Goal: Task Accomplishment & Management: Manage account settings

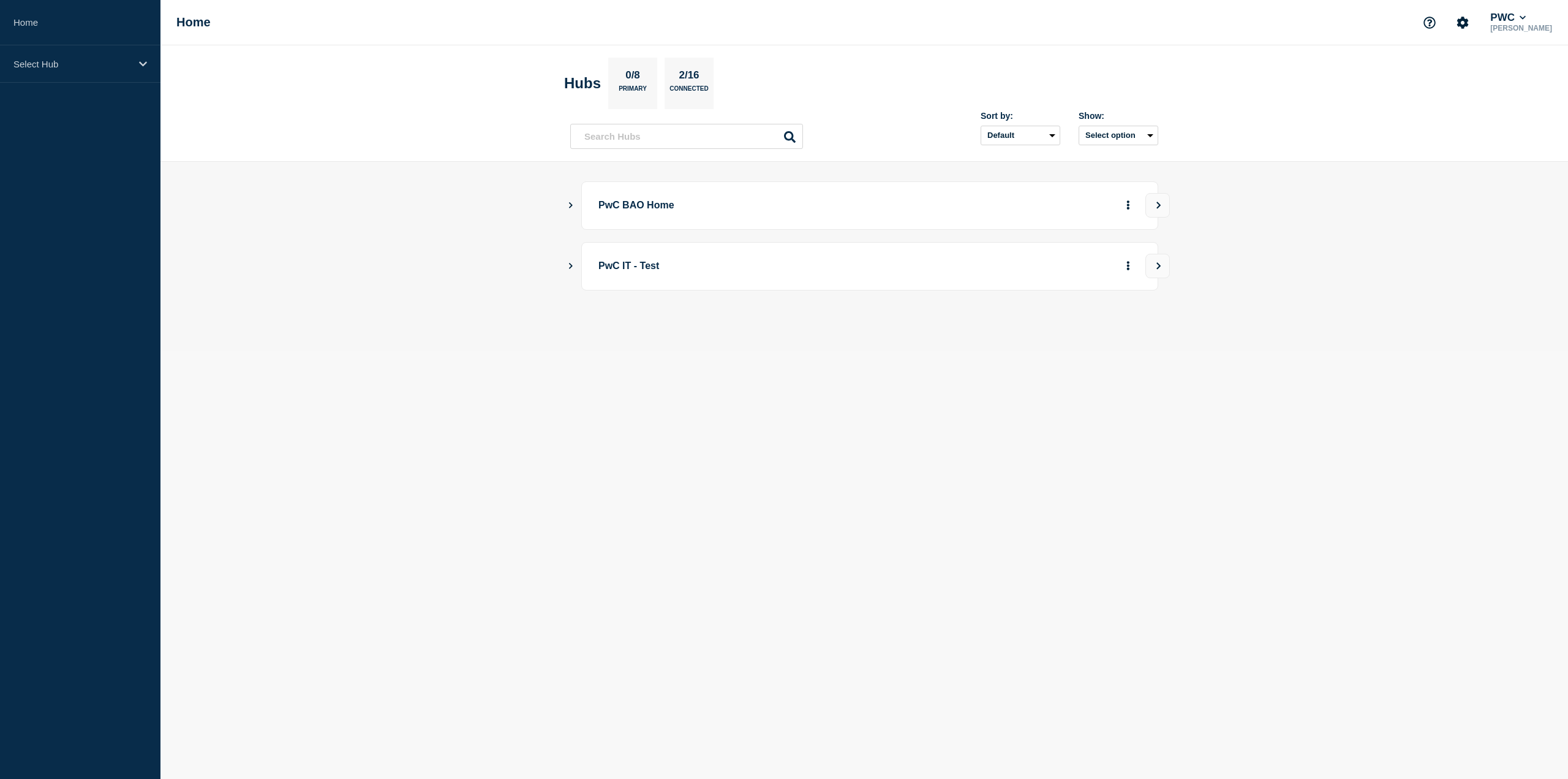
click at [568, 203] on icon "Show Connected Hubs" at bounding box center [570, 204] width 8 height 6
click at [1099, 259] on button "See overview" at bounding box center [1085, 266] width 65 height 24
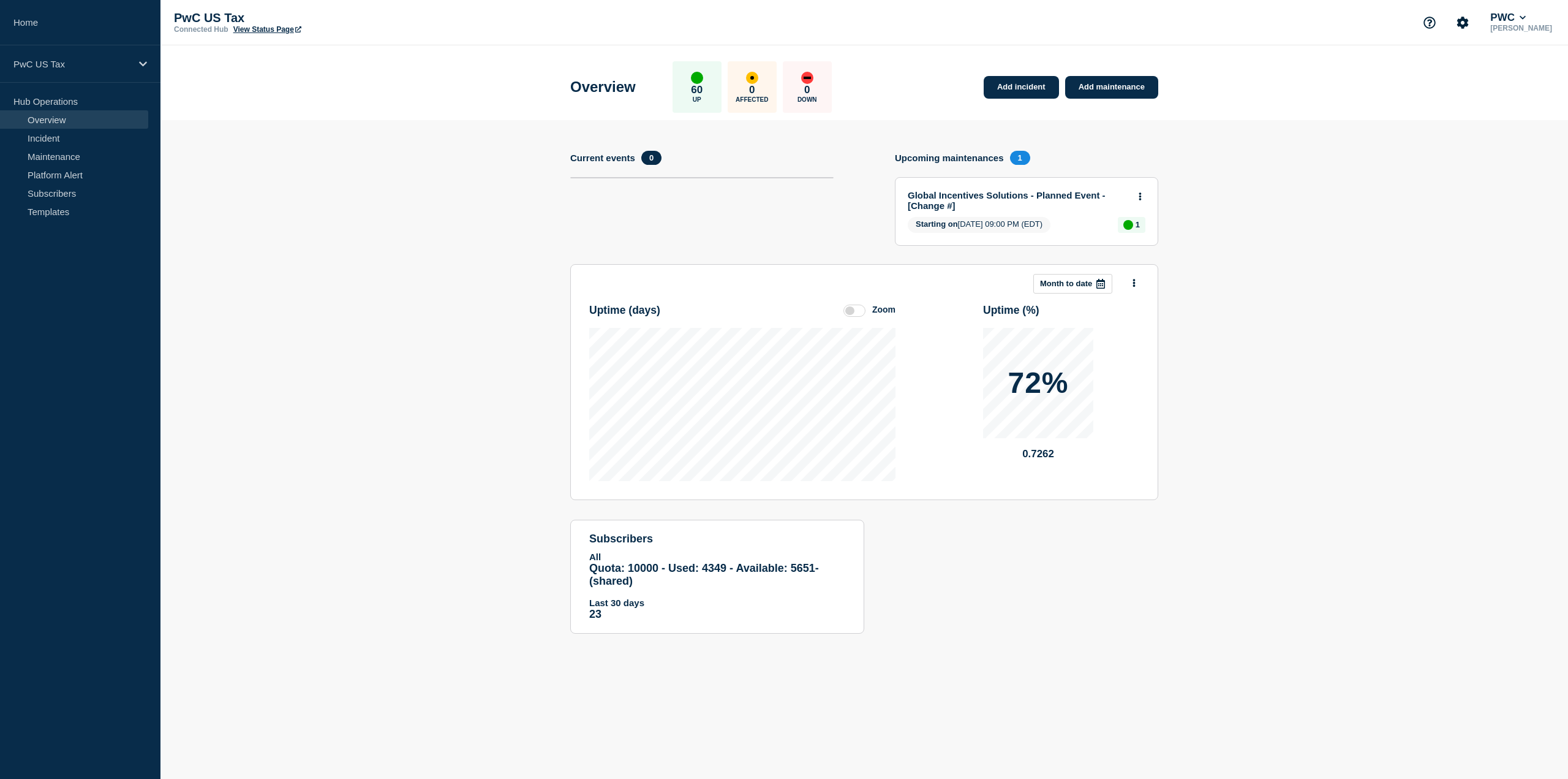
click at [1001, 195] on link "Global Incentives Solutions - Planned Event - [Change #]" at bounding box center [1018, 201] width 221 height 21
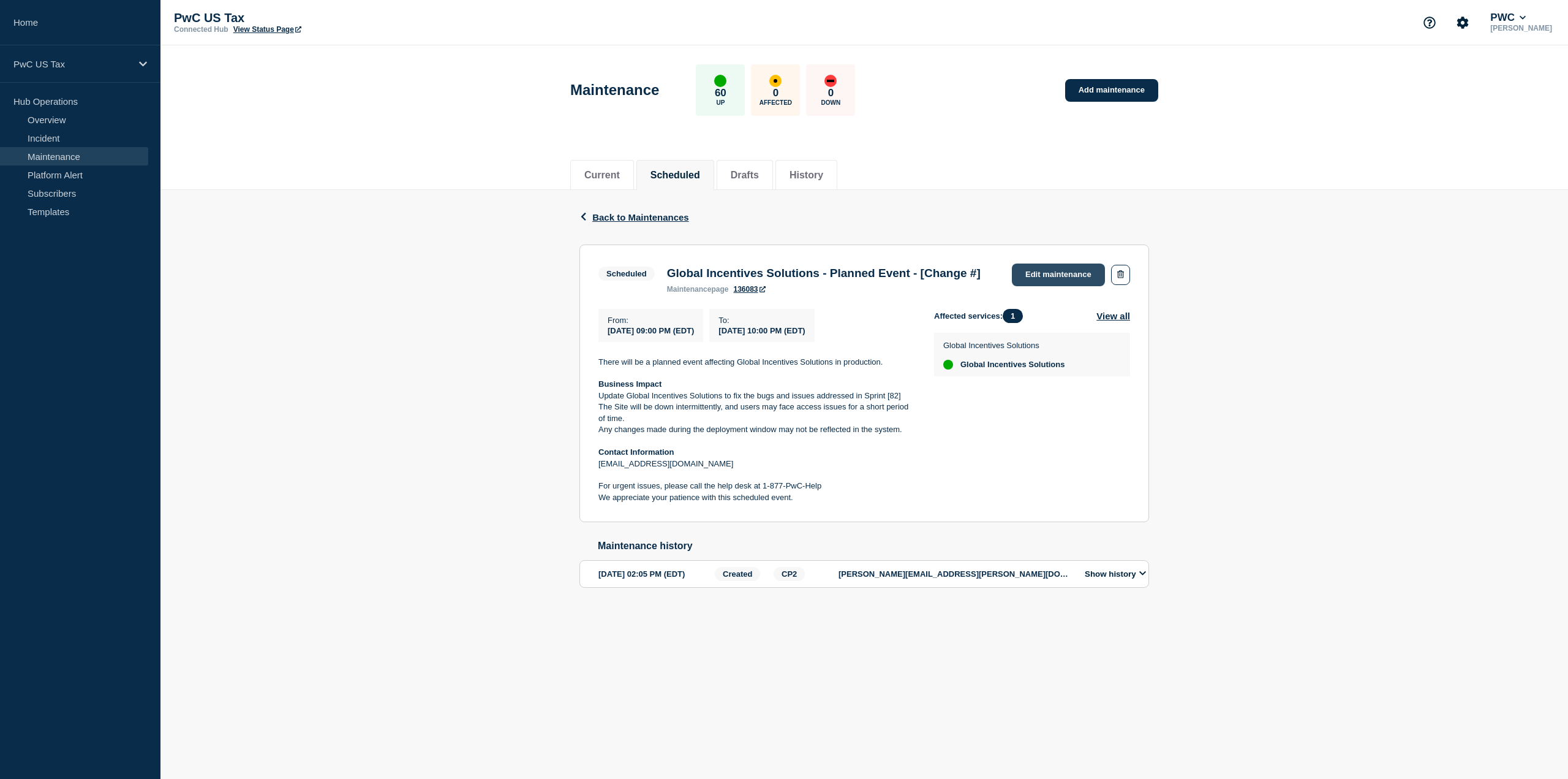
click at [1041, 277] on link "Edit maintenance" at bounding box center [1058, 274] width 93 height 22
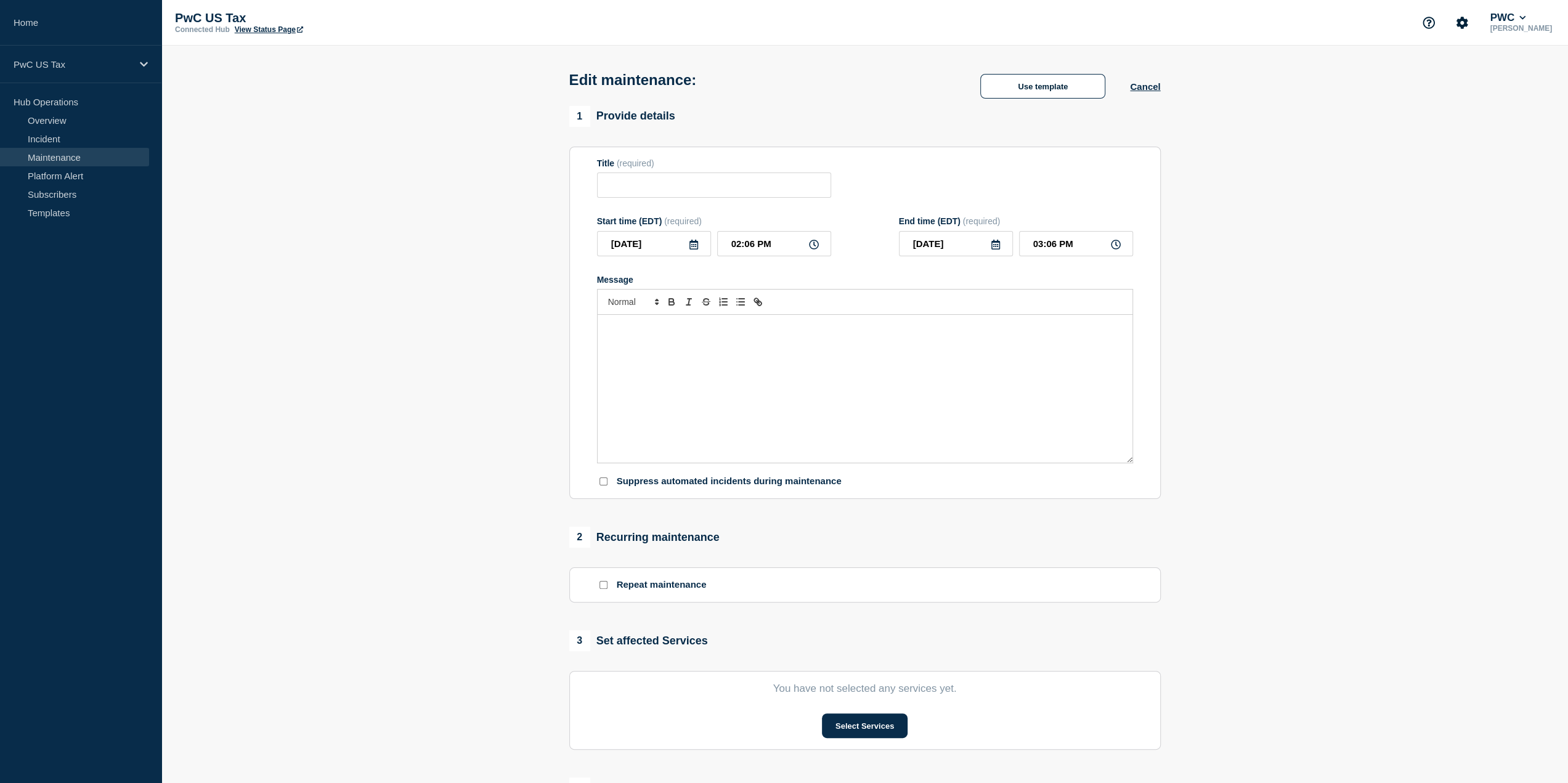
type input "Global Incentives Solutions - Planned Event - [Change #]"
type input "09:00 PM"
type input "10:00 PM"
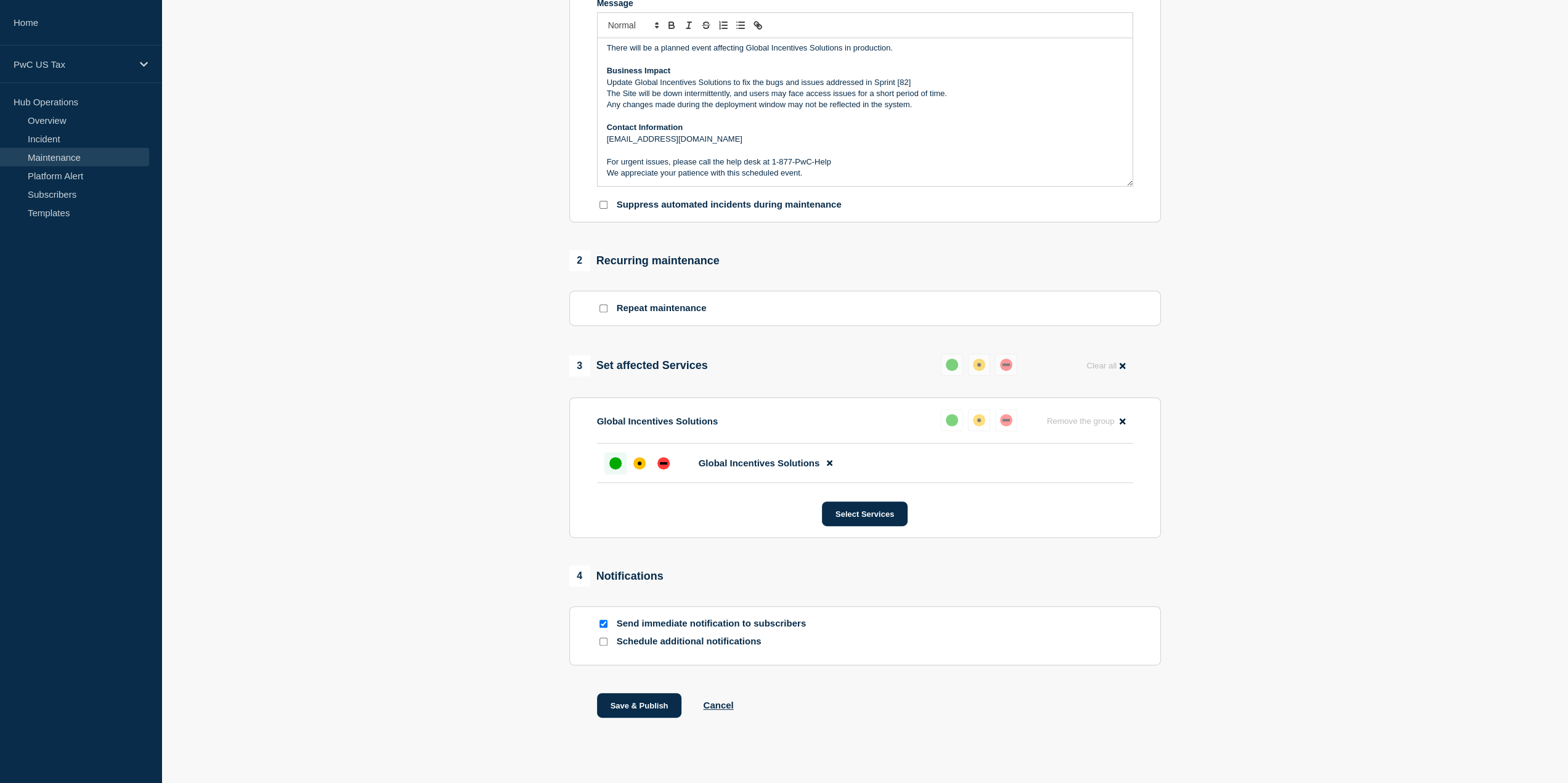
scroll to position [314, 0]
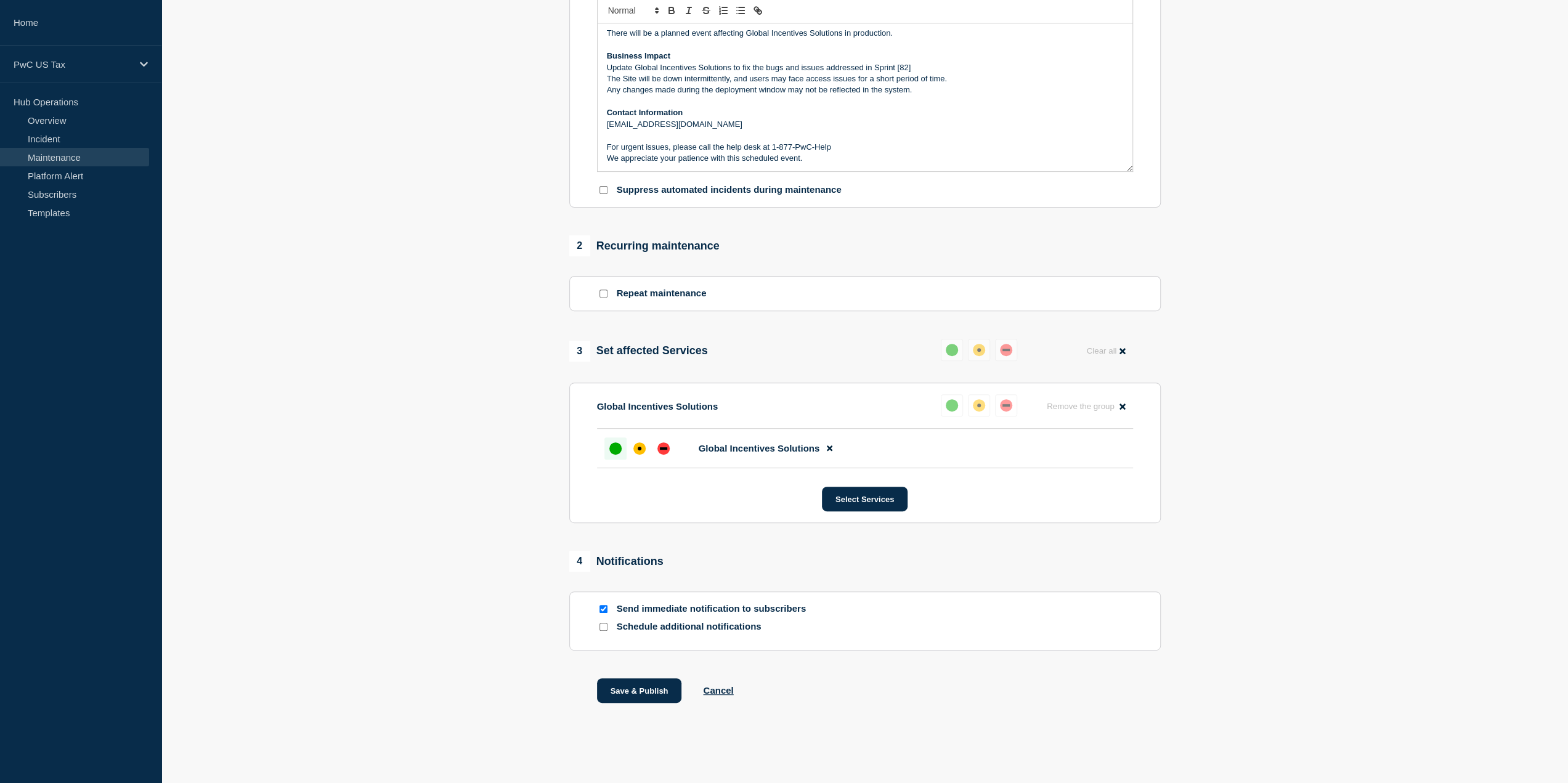
click at [605, 611] on input "Send immediate notification to subscribers" at bounding box center [604, 609] width 8 height 8
checkbox input "false"
click at [602, 627] on input "Schedule additional notifications" at bounding box center [604, 627] width 8 height 8
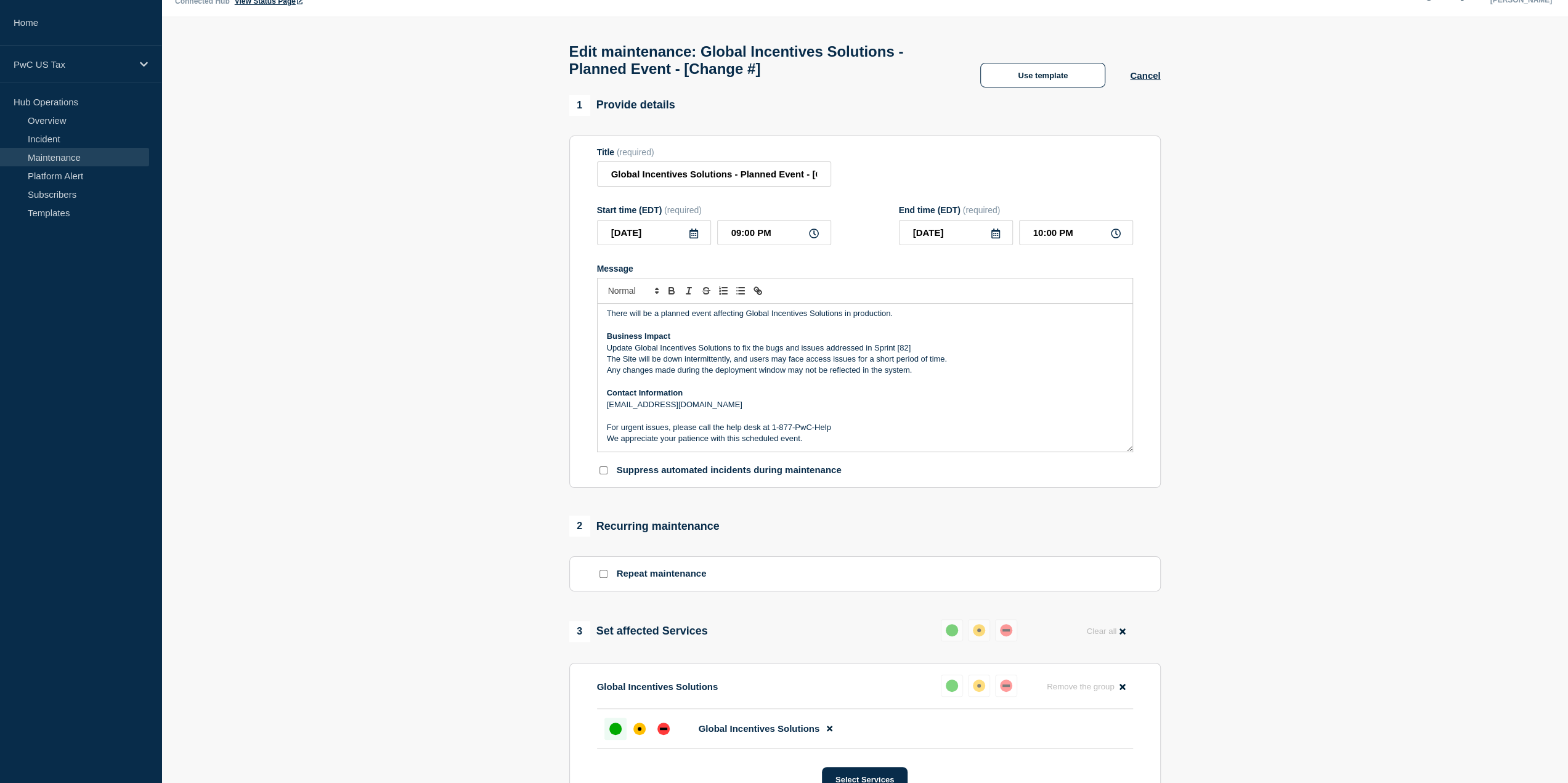
scroll to position [0, 0]
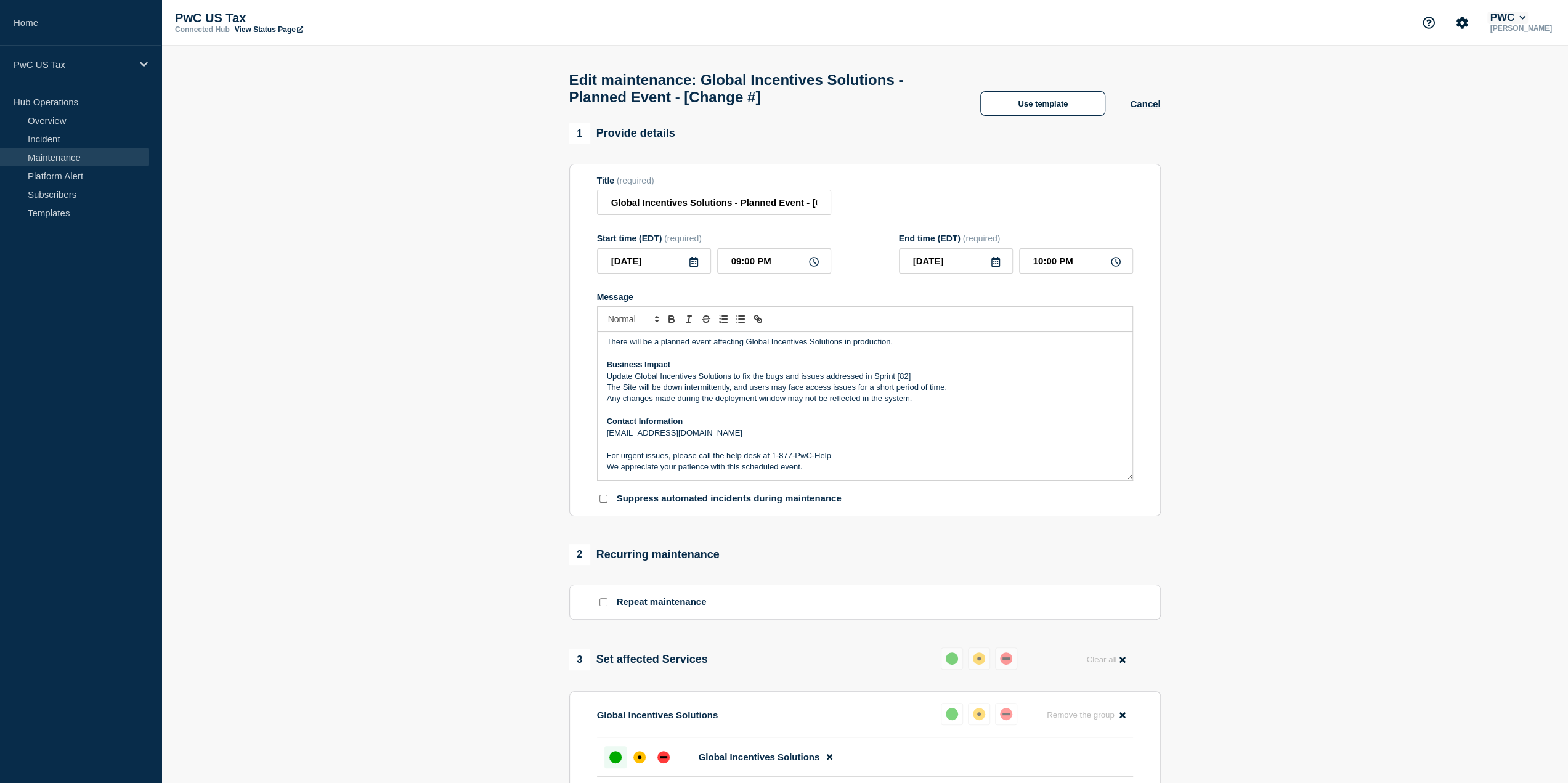
click at [1522, 14] on button "PWC" at bounding box center [1508, 18] width 40 height 13
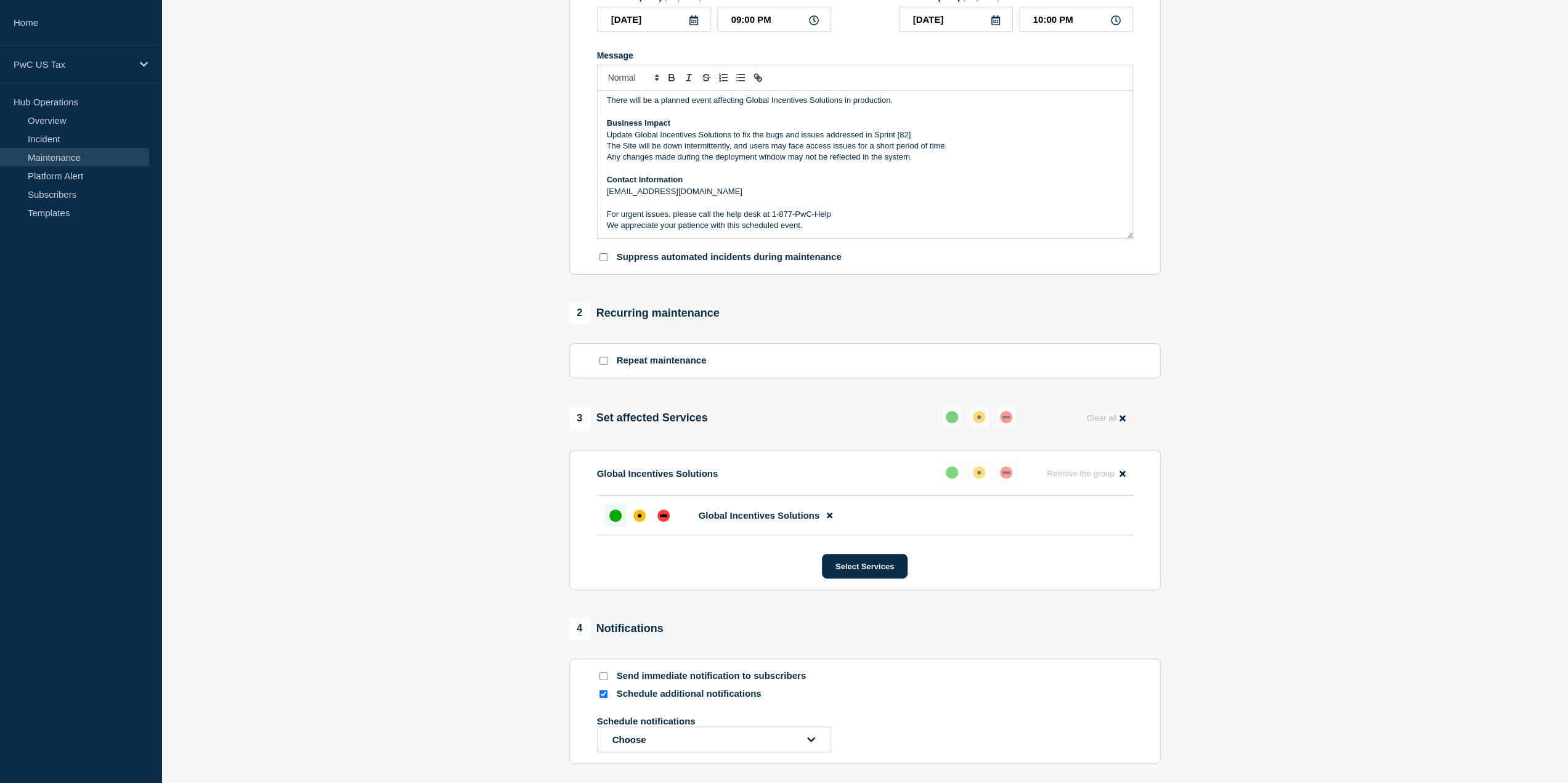
scroll to position [361, 0]
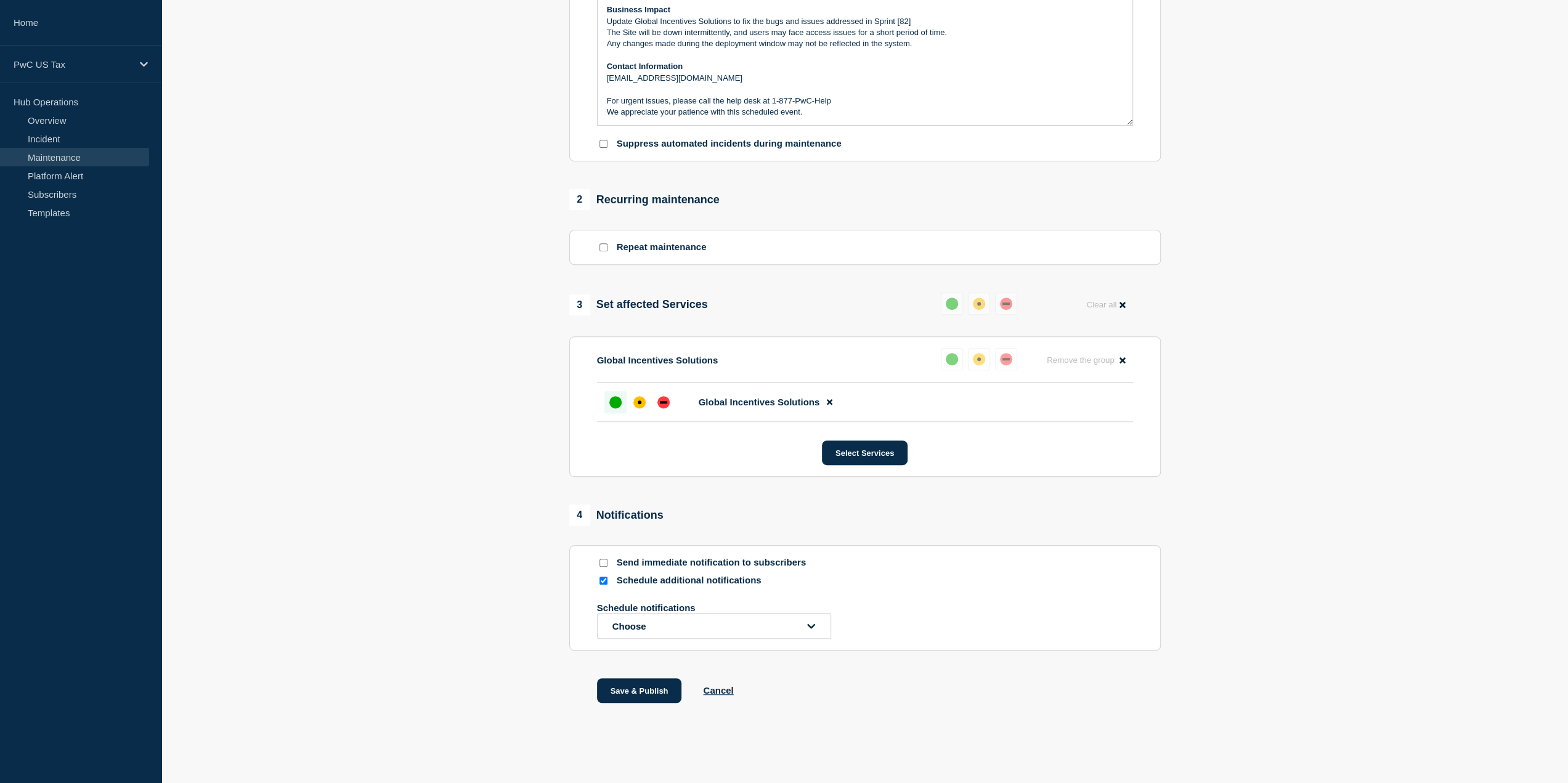
click at [602, 580] on input "Schedule additional notifications" at bounding box center [604, 581] width 8 height 8
checkbox input "false"
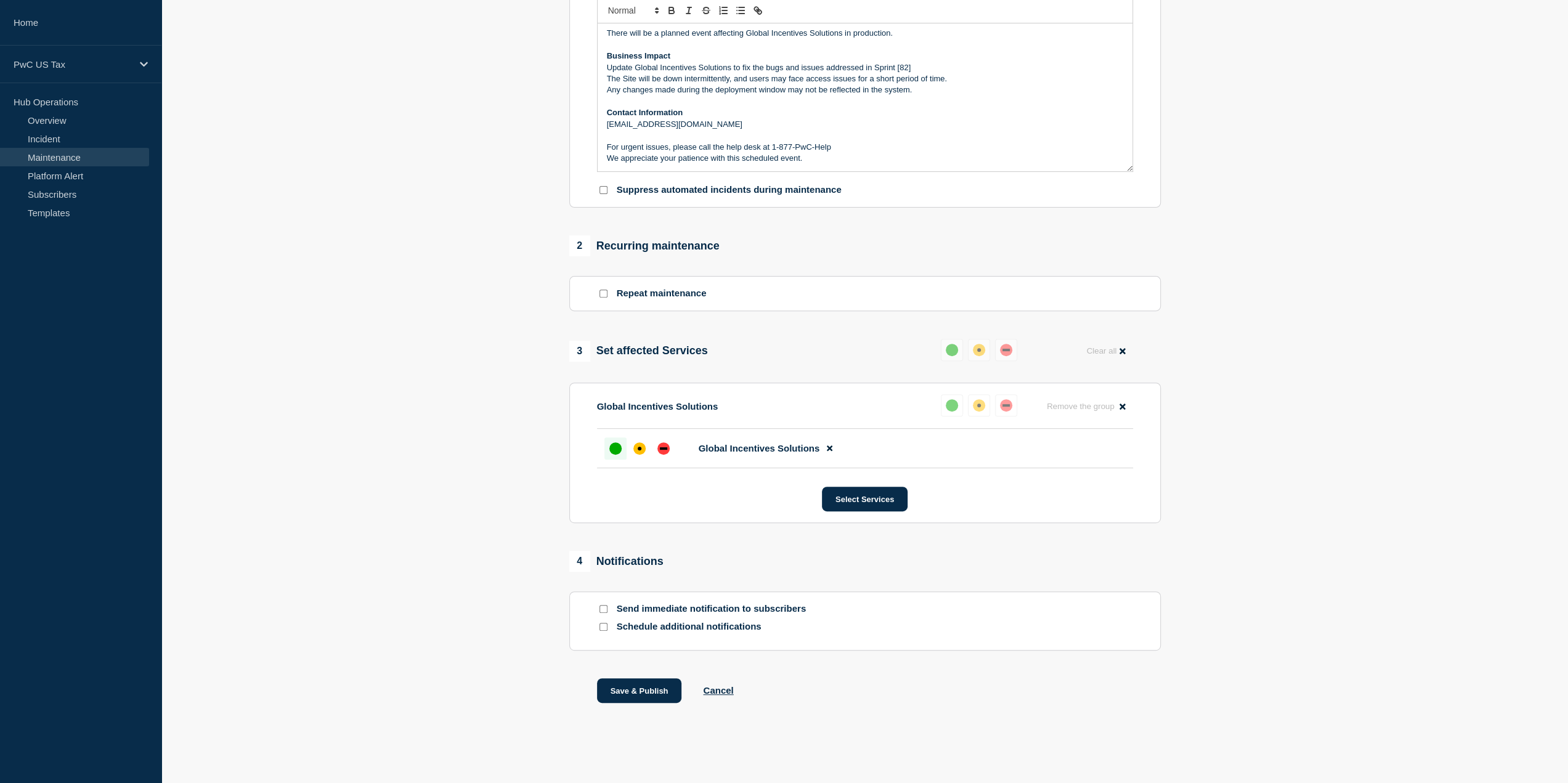
scroll to position [314, 0]
click at [605, 611] on input "Send immediate notification to subscribers" at bounding box center [604, 609] width 8 height 8
drag, startPoint x: 604, startPoint y: 605, endPoint x: 604, endPoint y: 613, distance: 8.0
click at [604, 605] on input "Send immediate notification to subscribers" at bounding box center [604, 609] width 8 height 8
click at [606, 608] on input "Send immediate notification to subscribers" at bounding box center [604, 609] width 8 height 8
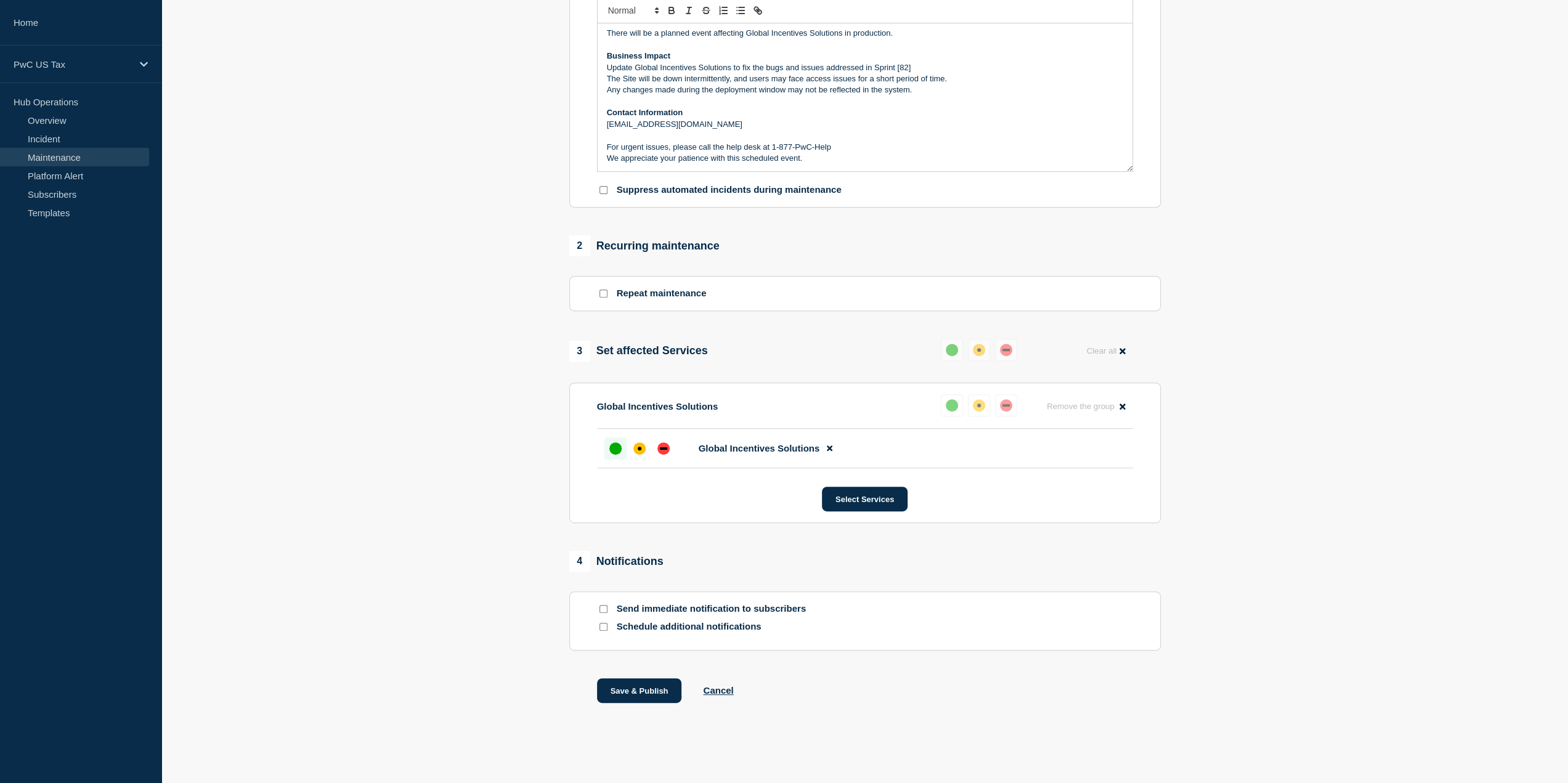
checkbox input "true"
click at [602, 628] on input "Schedule additional notifications" at bounding box center [604, 627] width 8 height 8
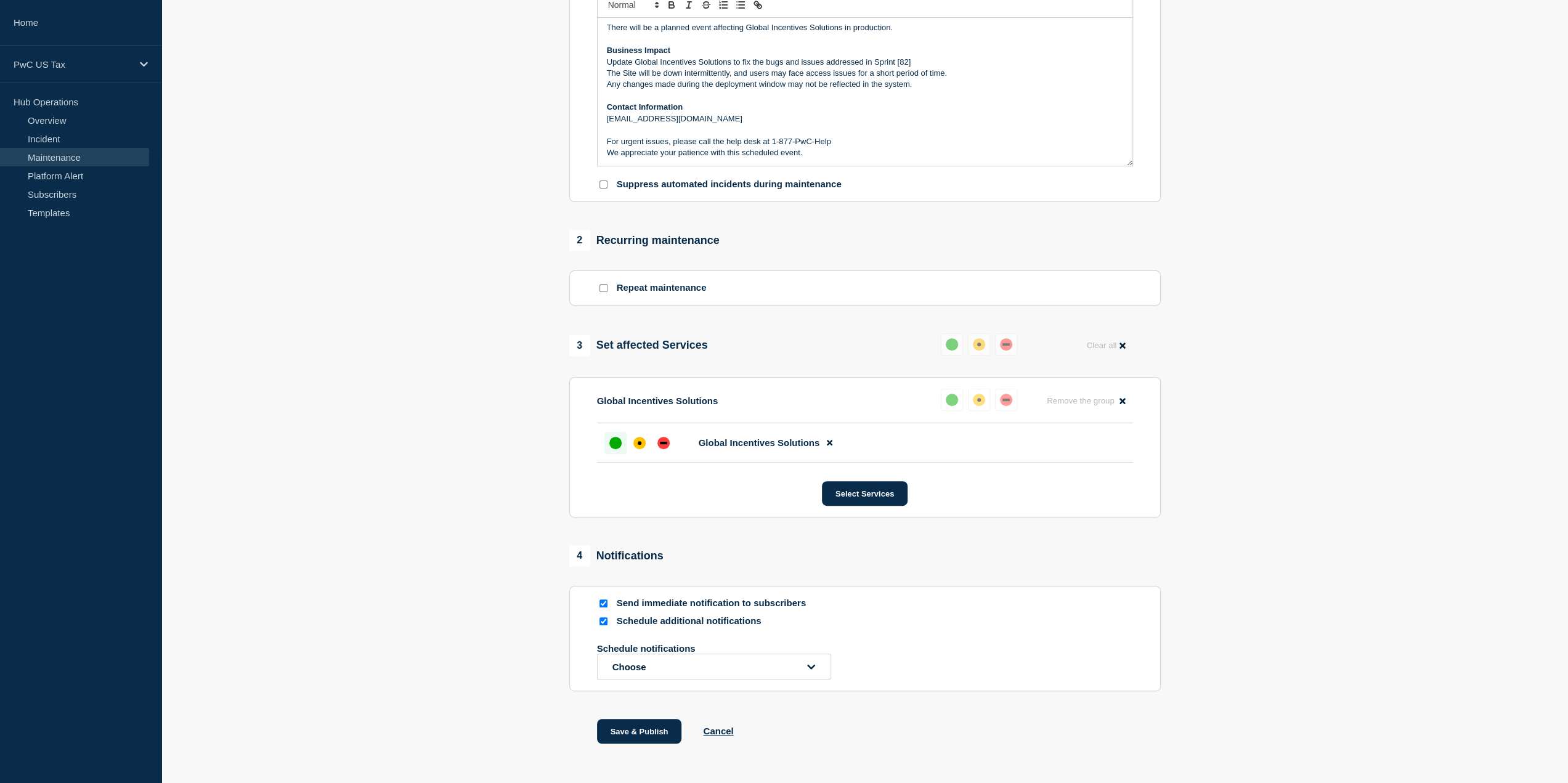
click at [605, 625] on input "Schedule additional notifications" at bounding box center [604, 621] width 8 height 8
checkbox input "false"
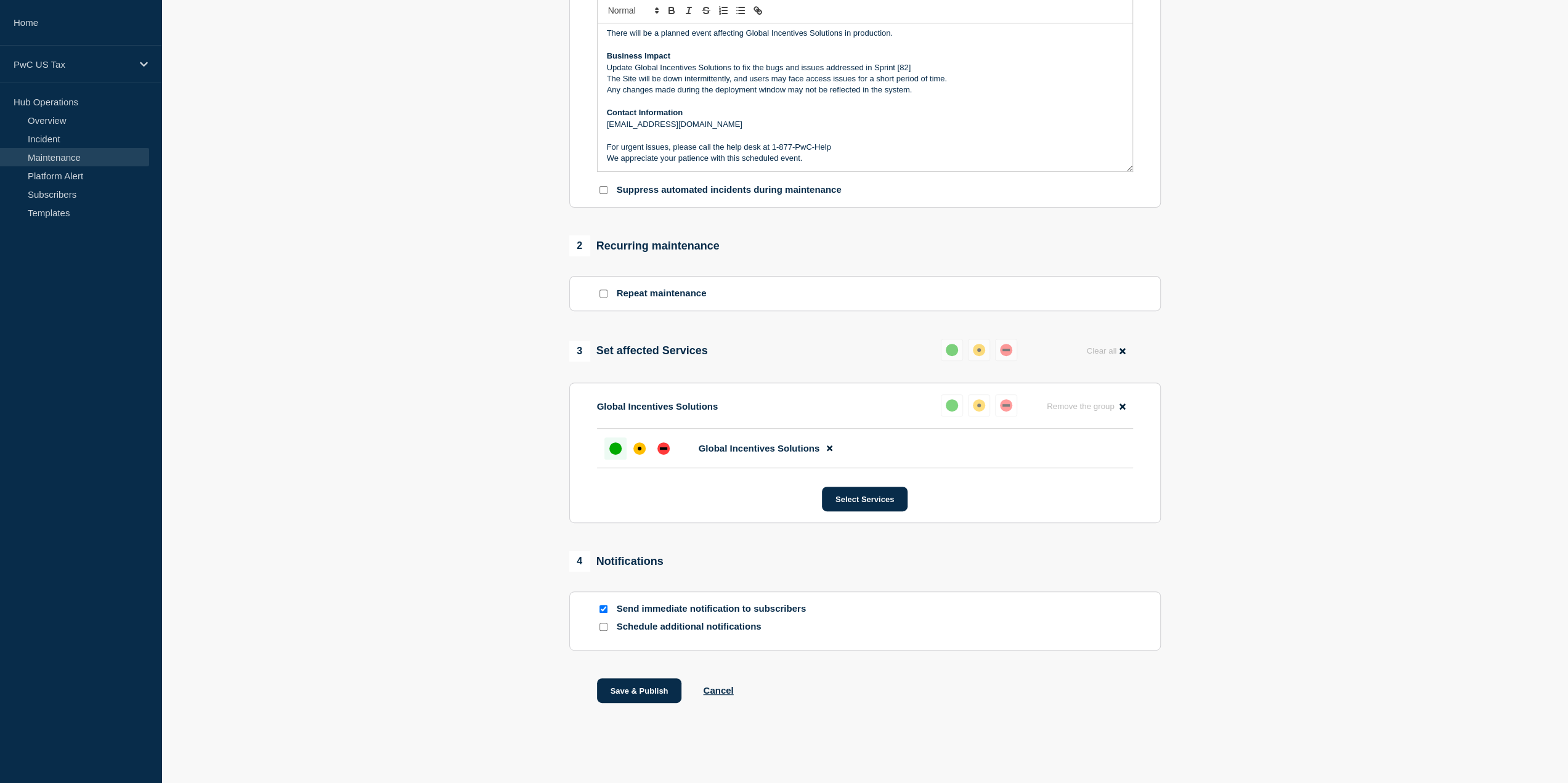
click at [605, 609] on input "Send immediate notification to subscribers" at bounding box center [604, 609] width 8 height 8
click at [601, 609] on input "Send immediate notification to subscribers" at bounding box center [604, 609] width 8 height 8
checkbox input "true"
click at [712, 690] on button "Cancel" at bounding box center [718, 690] width 31 height 11
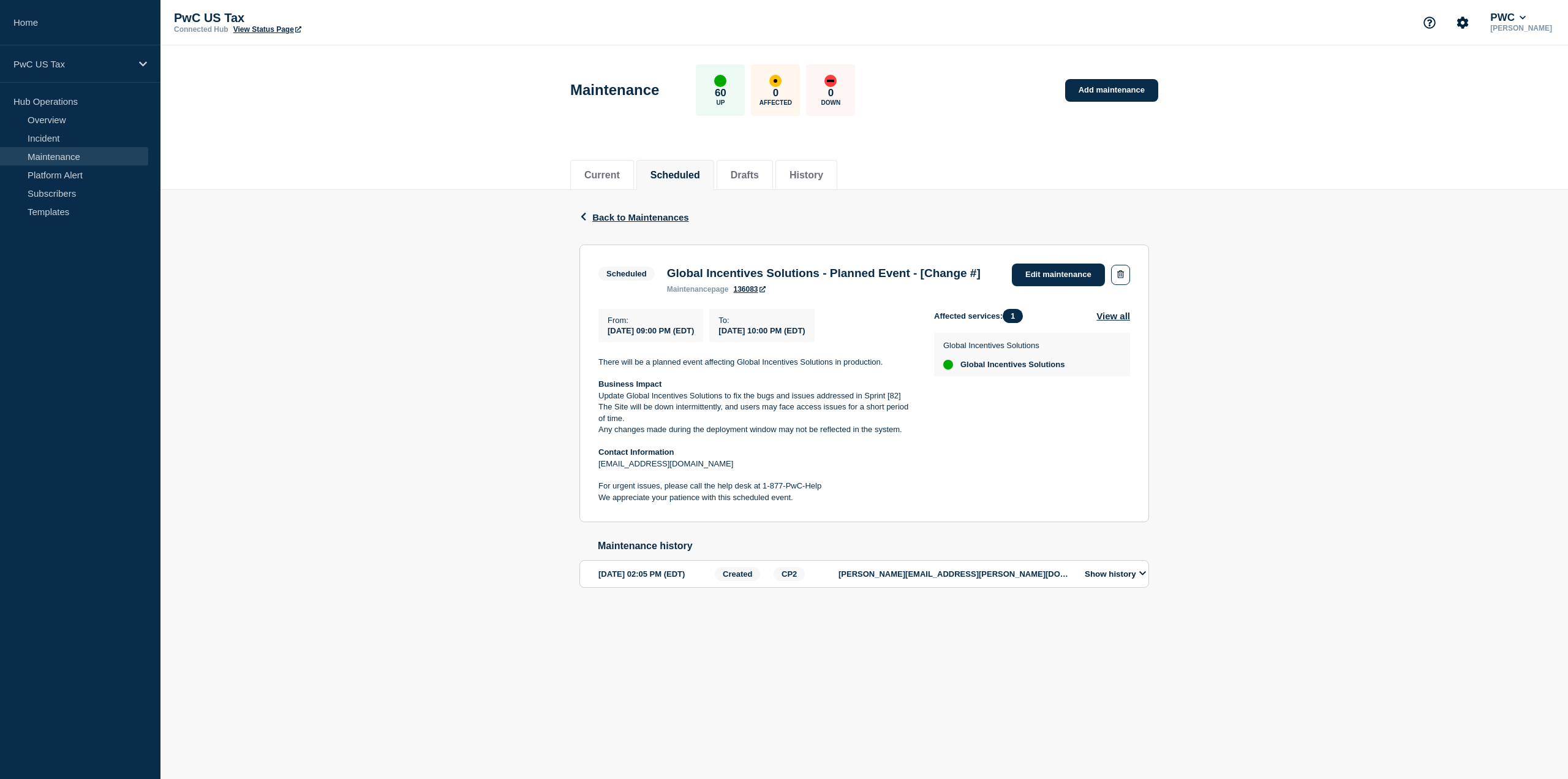
click at [1127, 579] on button "Show history" at bounding box center [1116, 574] width 69 height 11
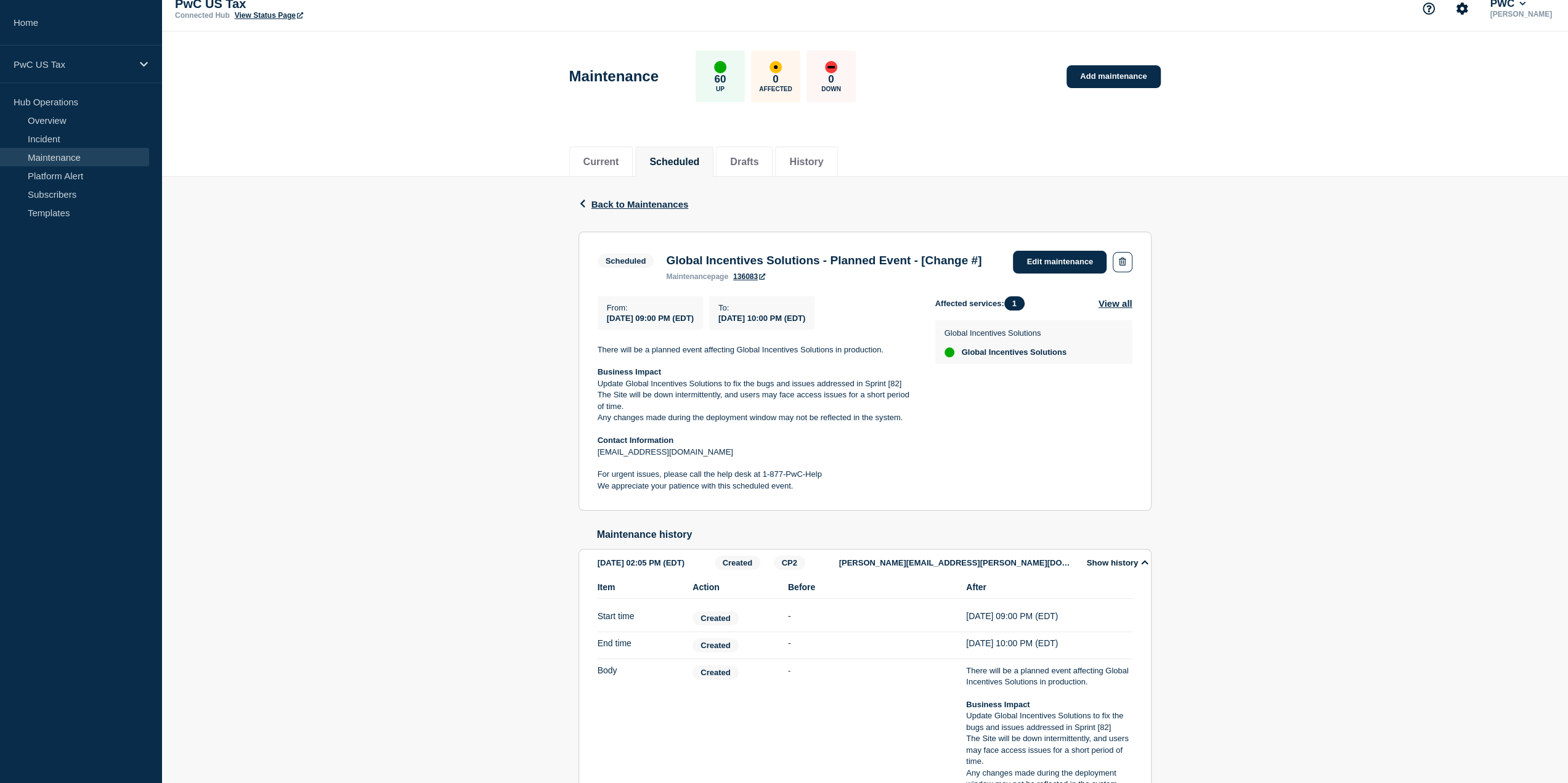
scroll to position [10, 0]
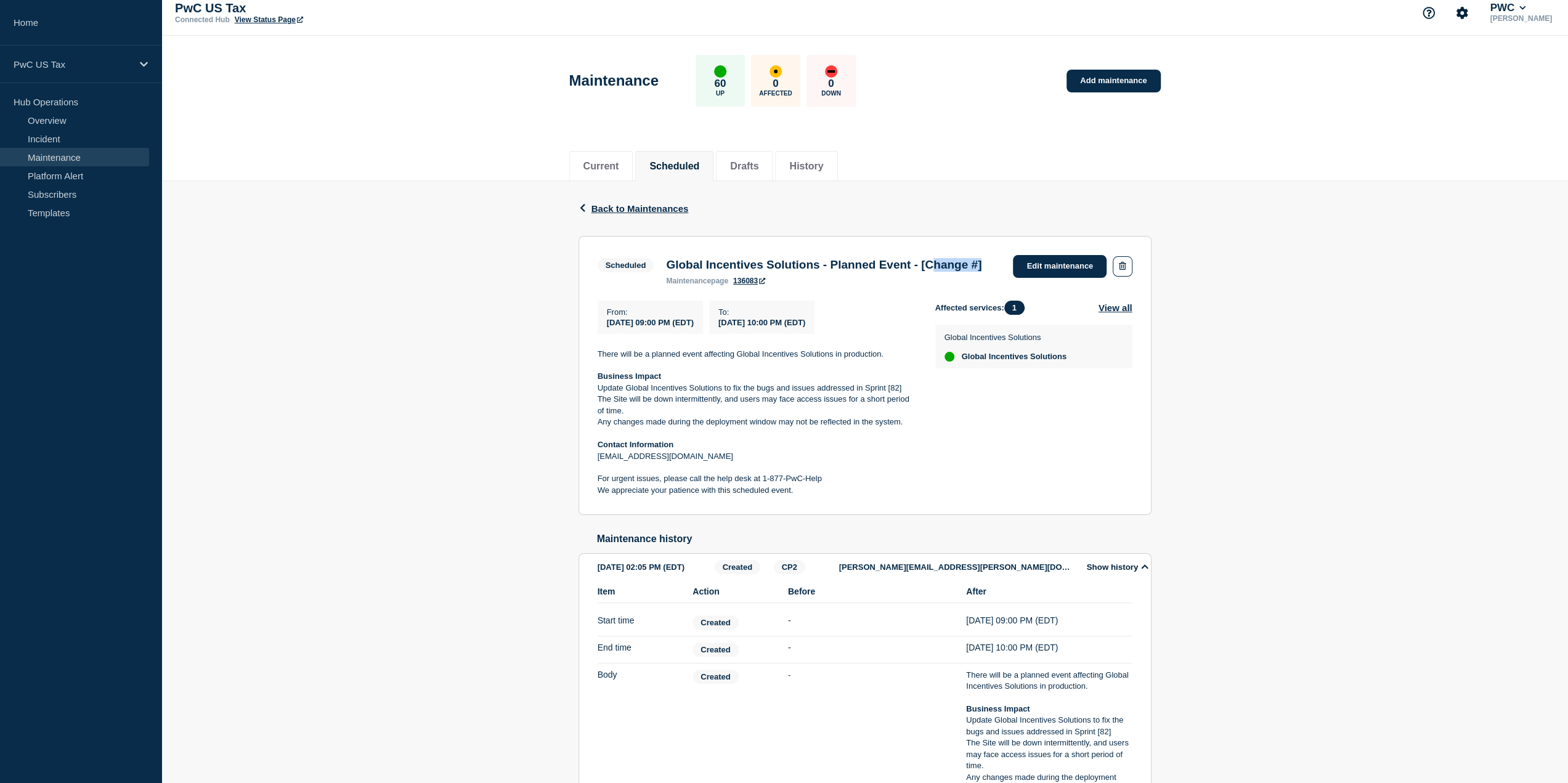
drag, startPoint x: 677, startPoint y: 284, endPoint x: 737, endPoint y: 286, distance: 60.0
click at [737, 272] on h3 "Global Incentives Solutions - Planned Event - [Change #]" at bounding box center [824, 265] width 316 height 13
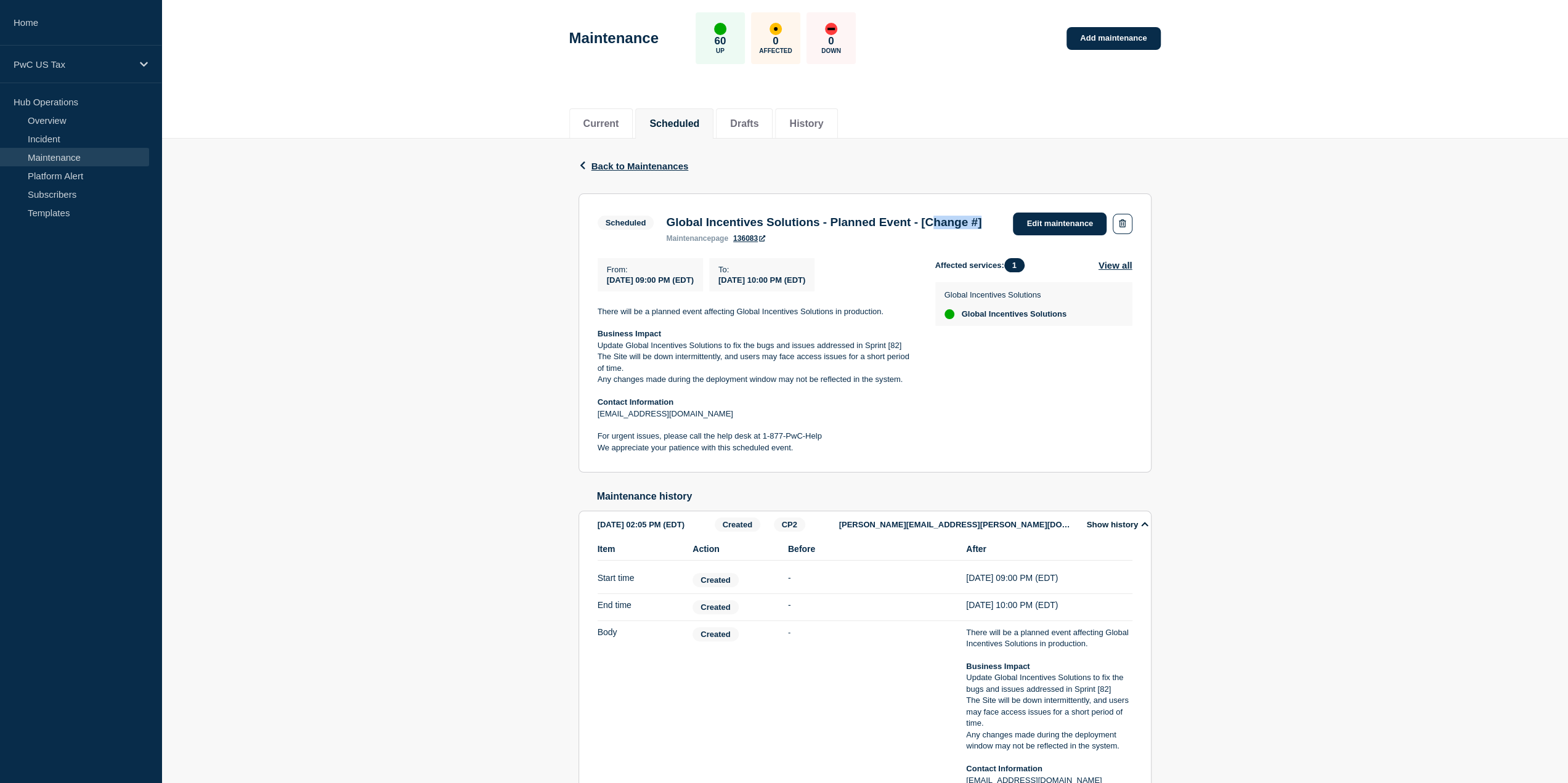
scroll to position [72, 0]
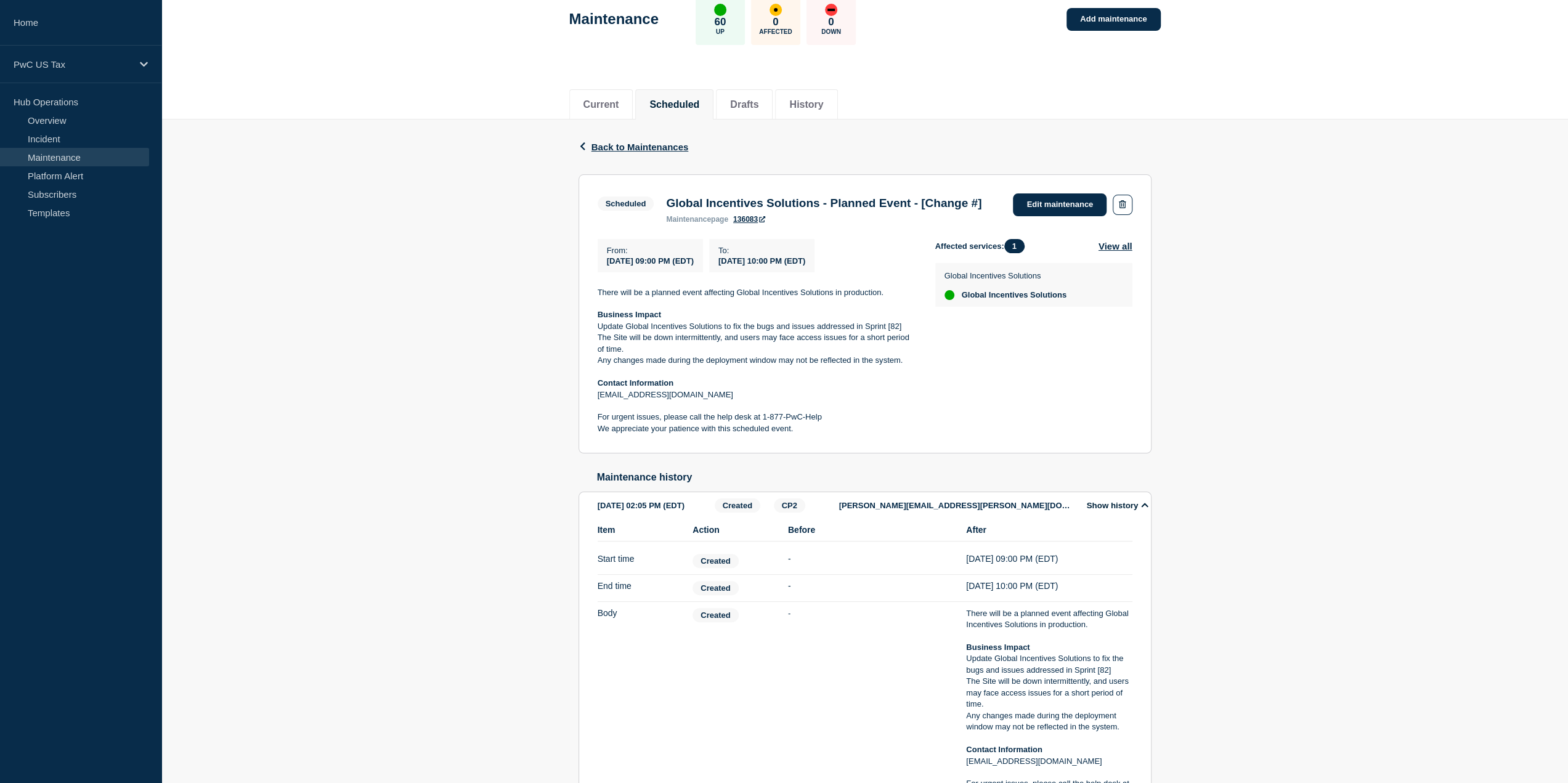
click at [817, 320] on p "Business Impact" at bounding box center [756, 314] width 318 height 11
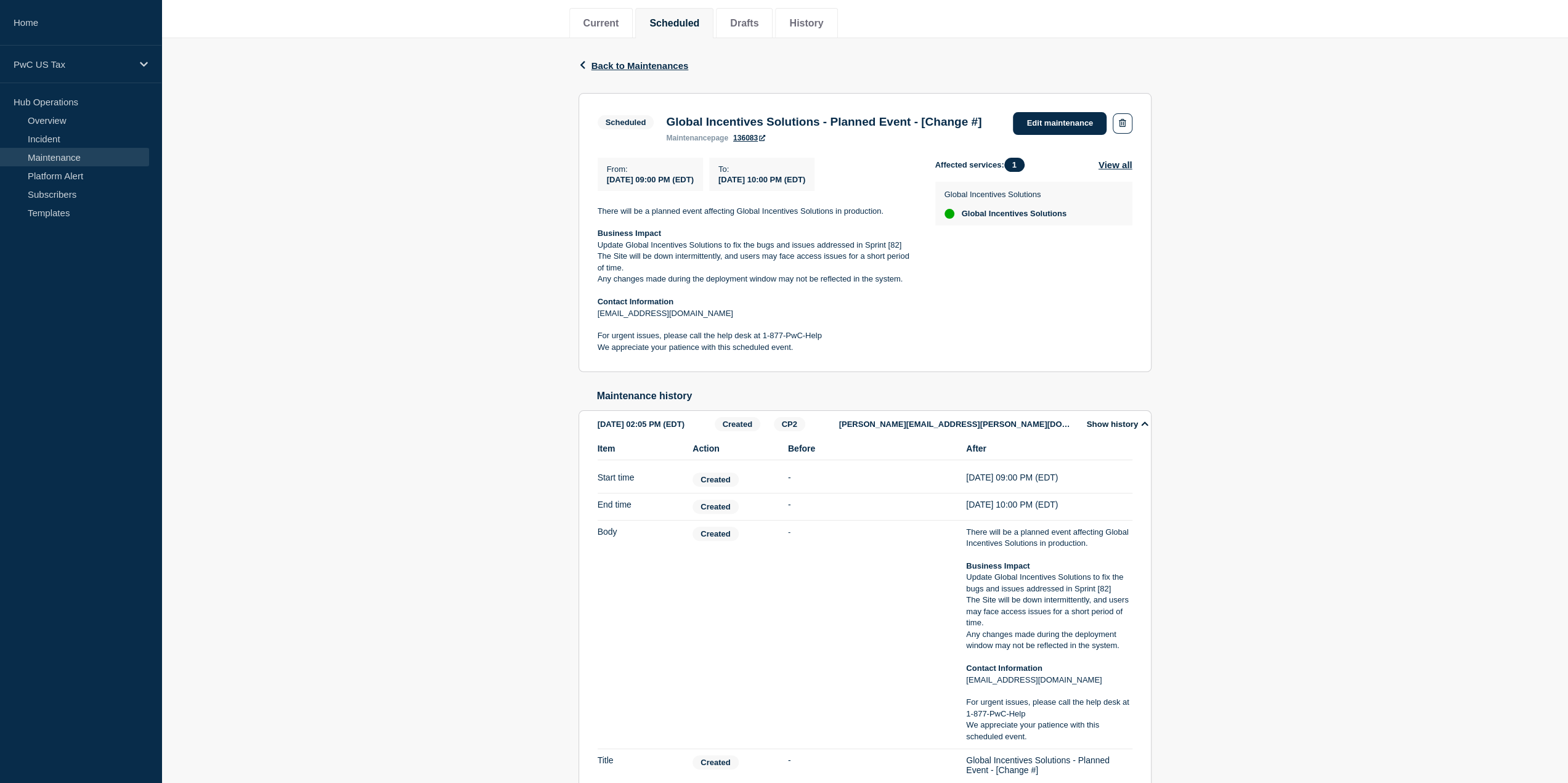
scroll to position [133, 0]
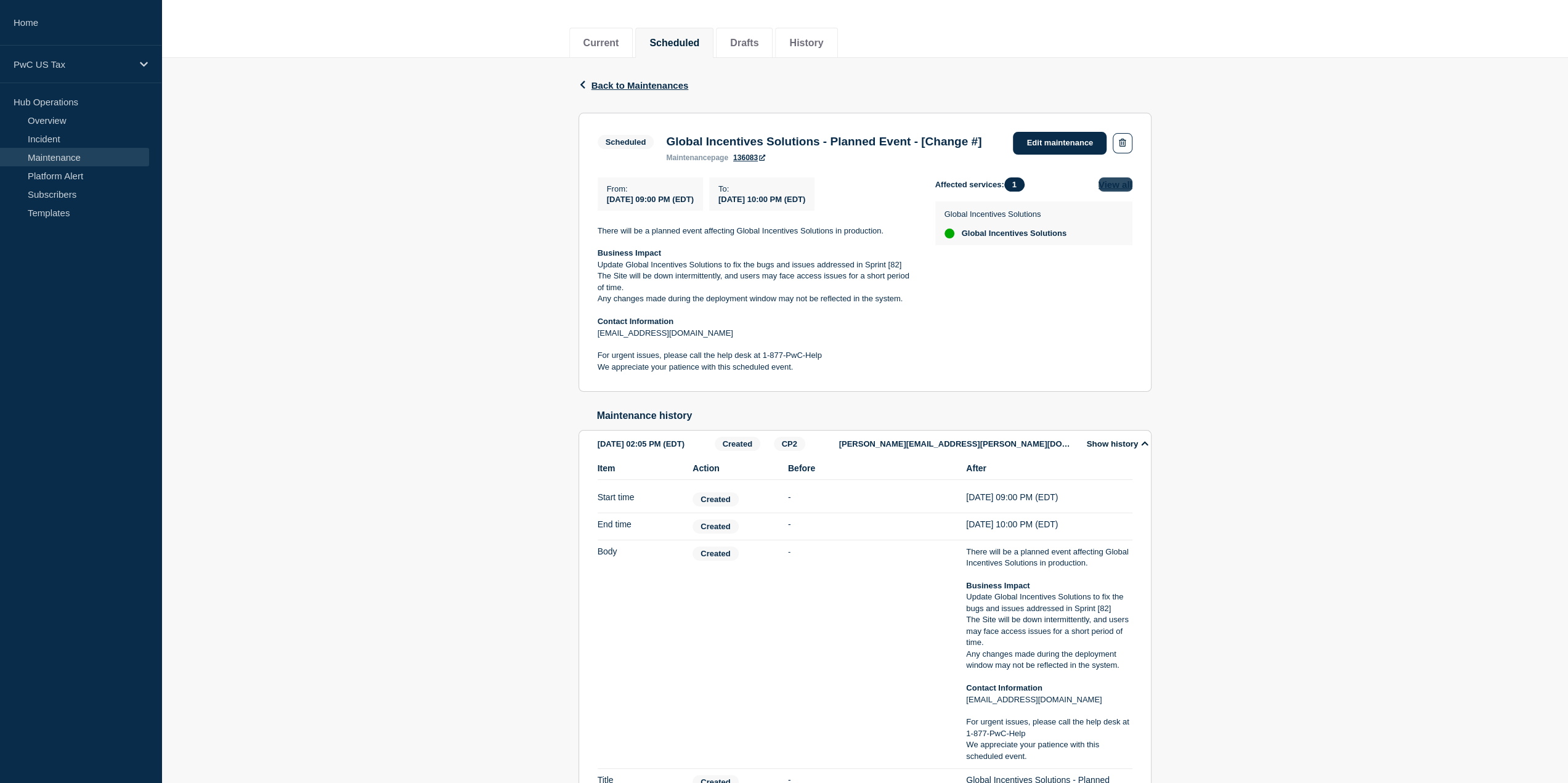
click at [1112, 192] on button "View all" at bounding box center [1116, 184] width 34 height 14
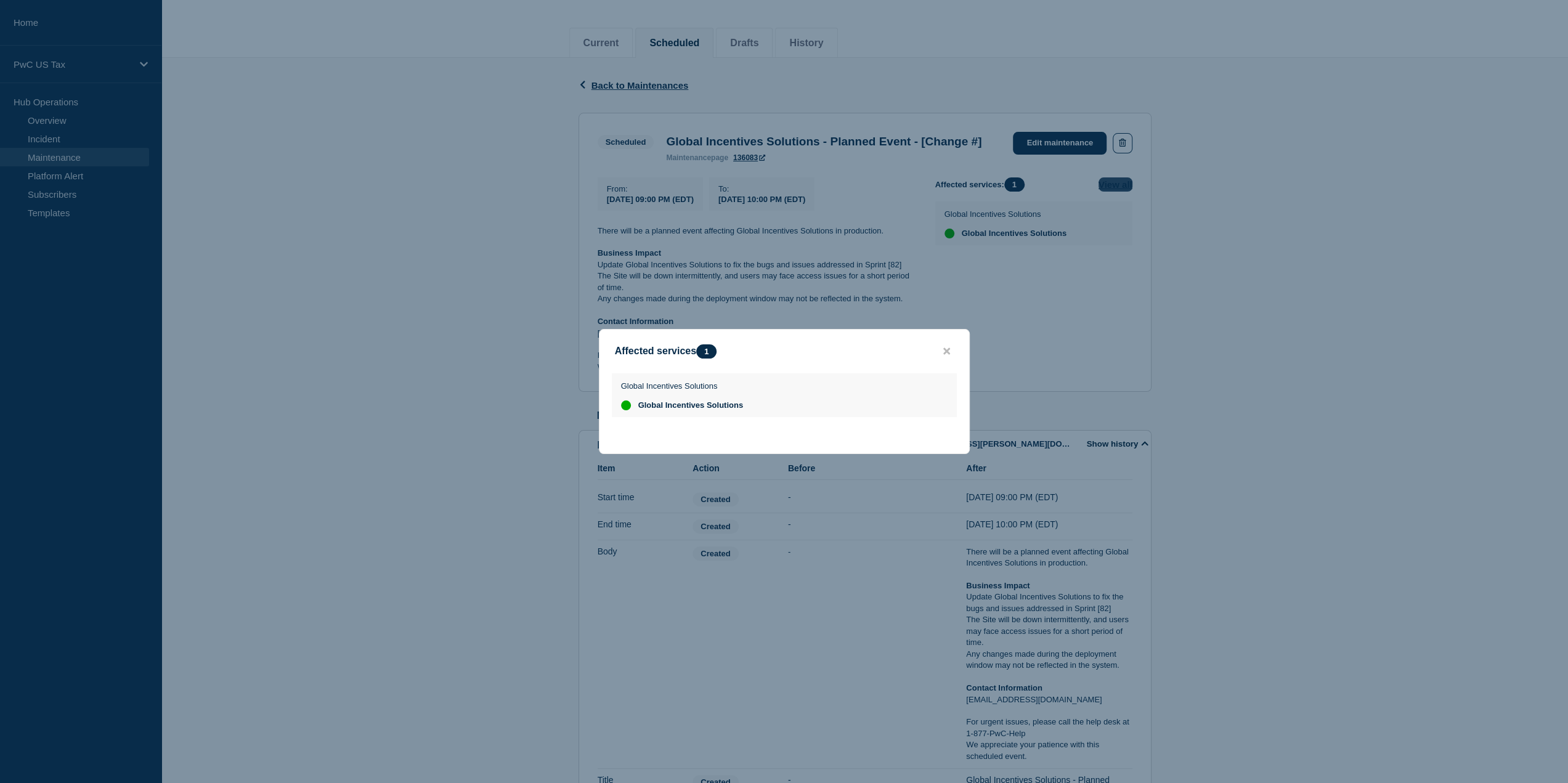
click at [1112, 202] on div at bounding box center [784, 391] width 1568 height 783
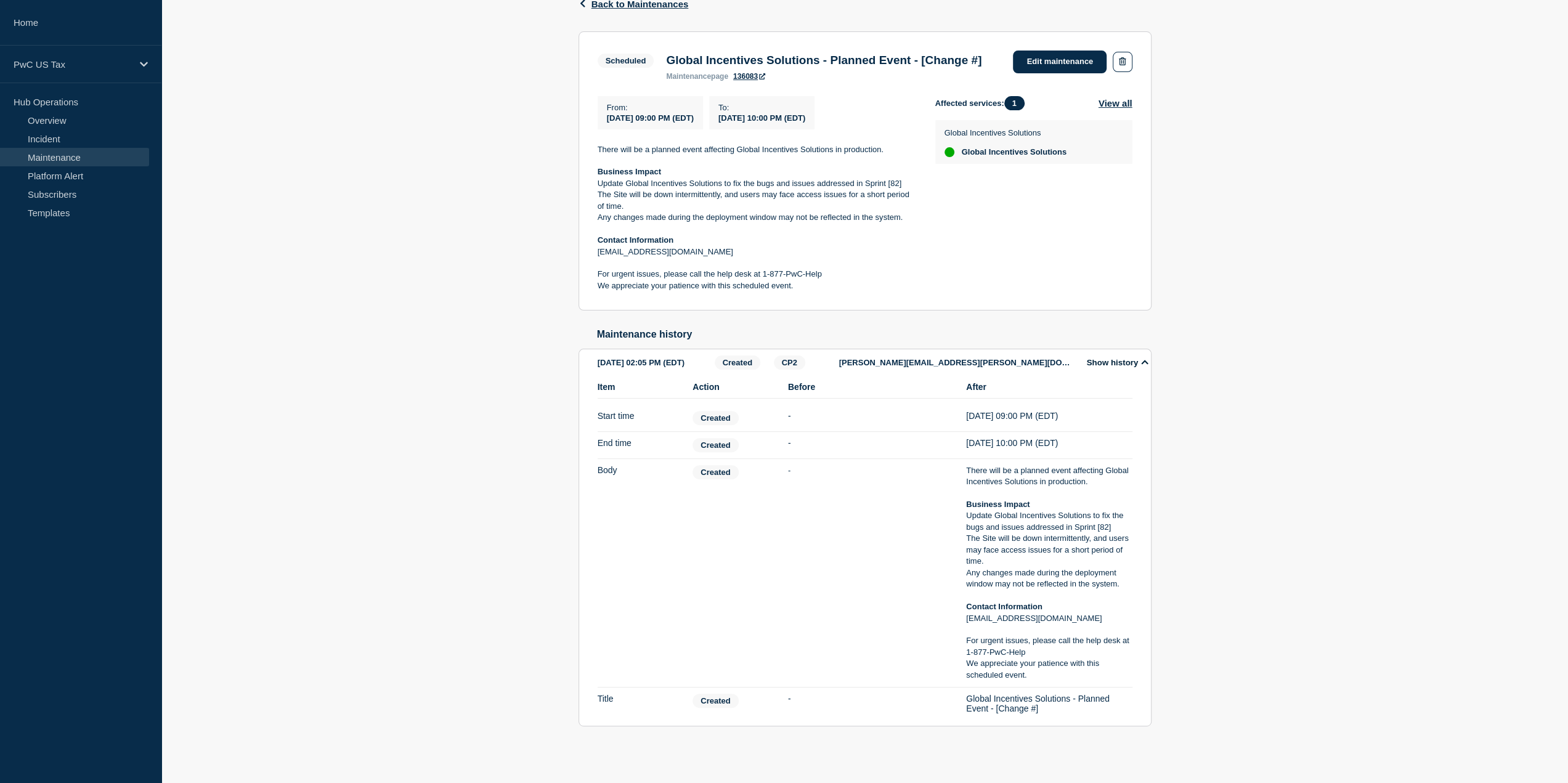
scroll to position [195, 0]
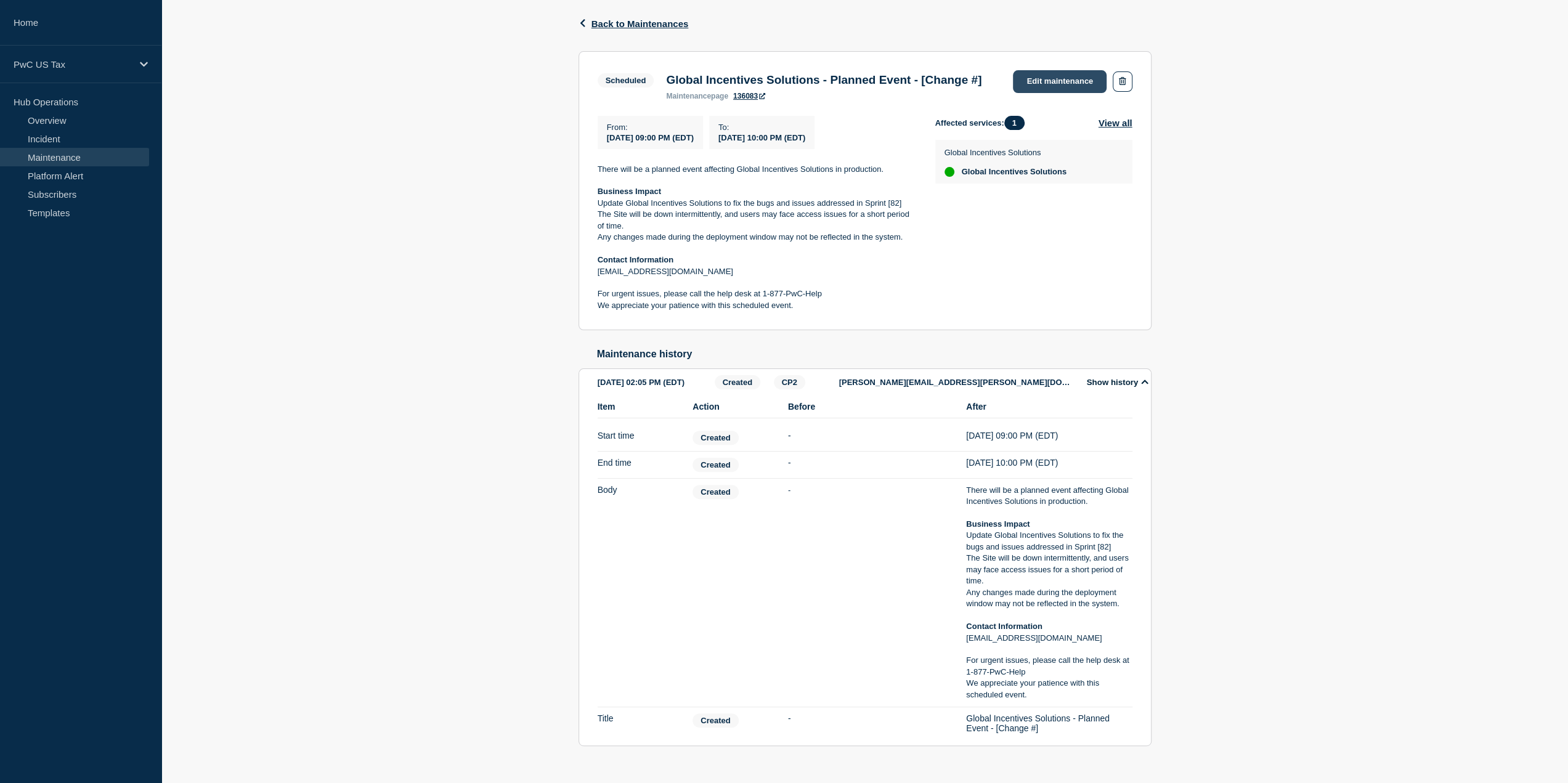
click at [1039, 74] on link "Edit maintenance" at bounding box center [1059, 82] width 94 height 23
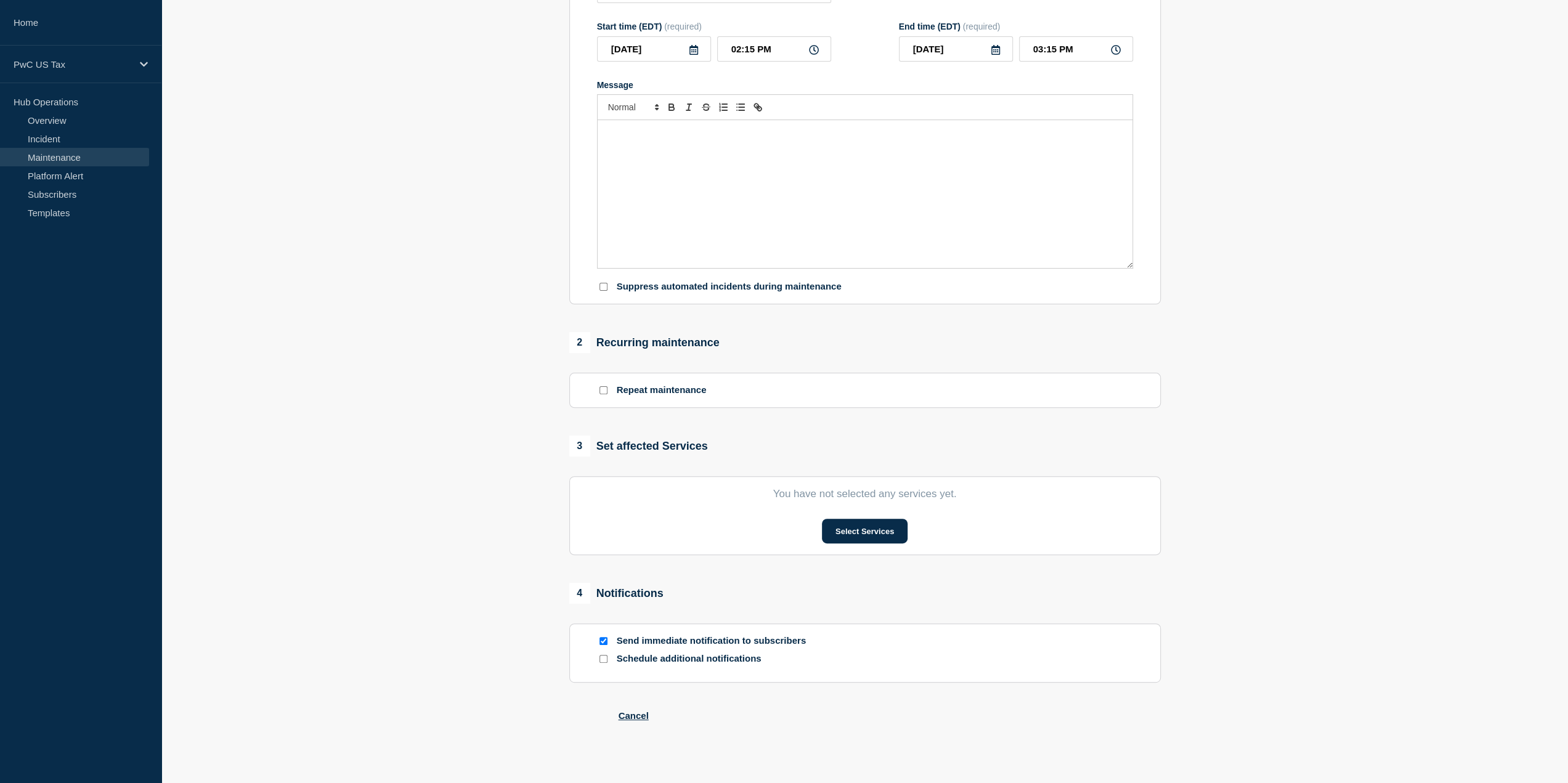
type input "Global Incentives Solutions - Planned Event - [Change #]"
type input "09:00 PM"
type input "10:00 PM"
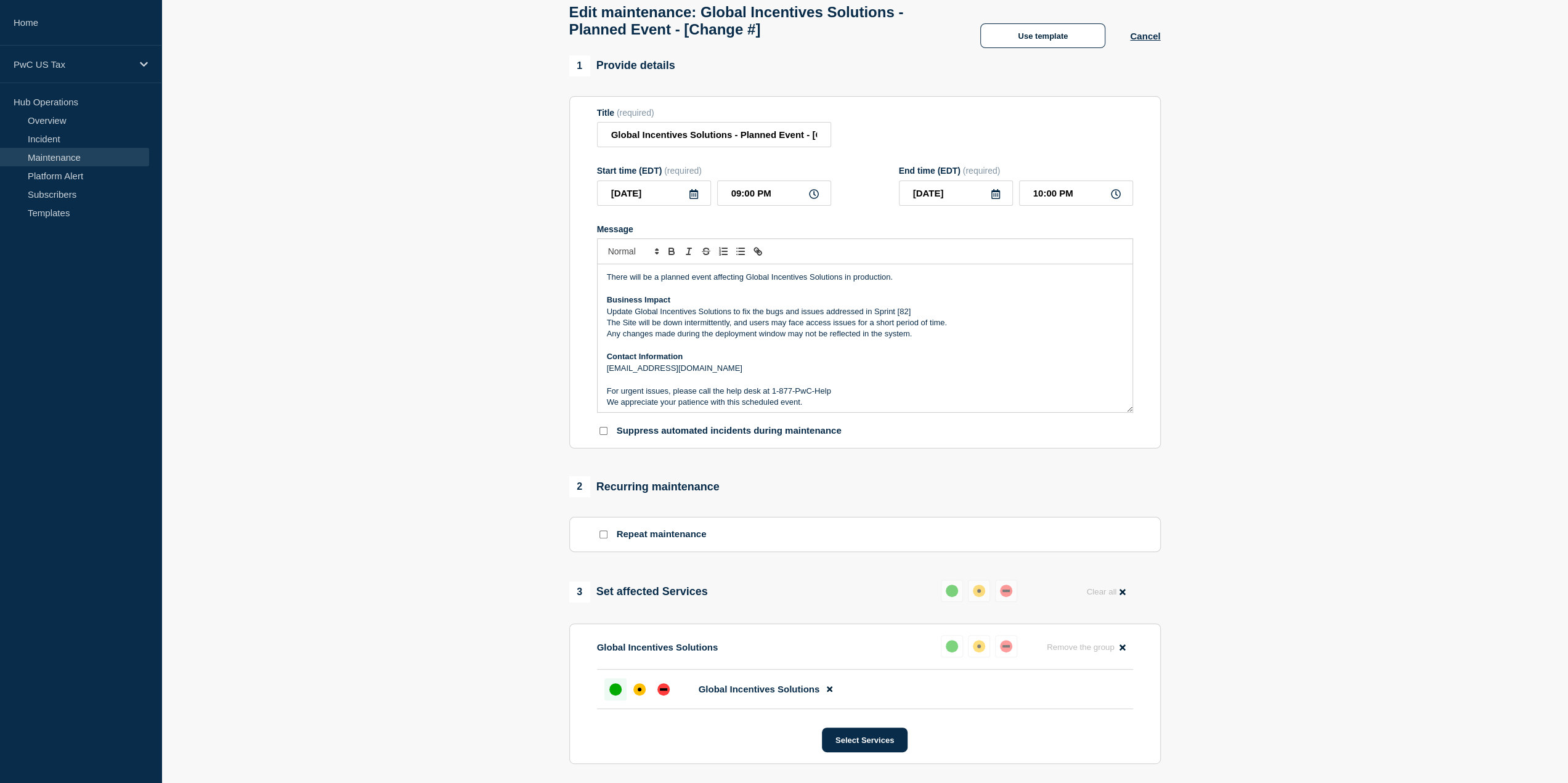
scroll to position [3, 0]
click at [1142, 41] on button "Cancel" at bounding box center [1145, 36] width 31 height 11
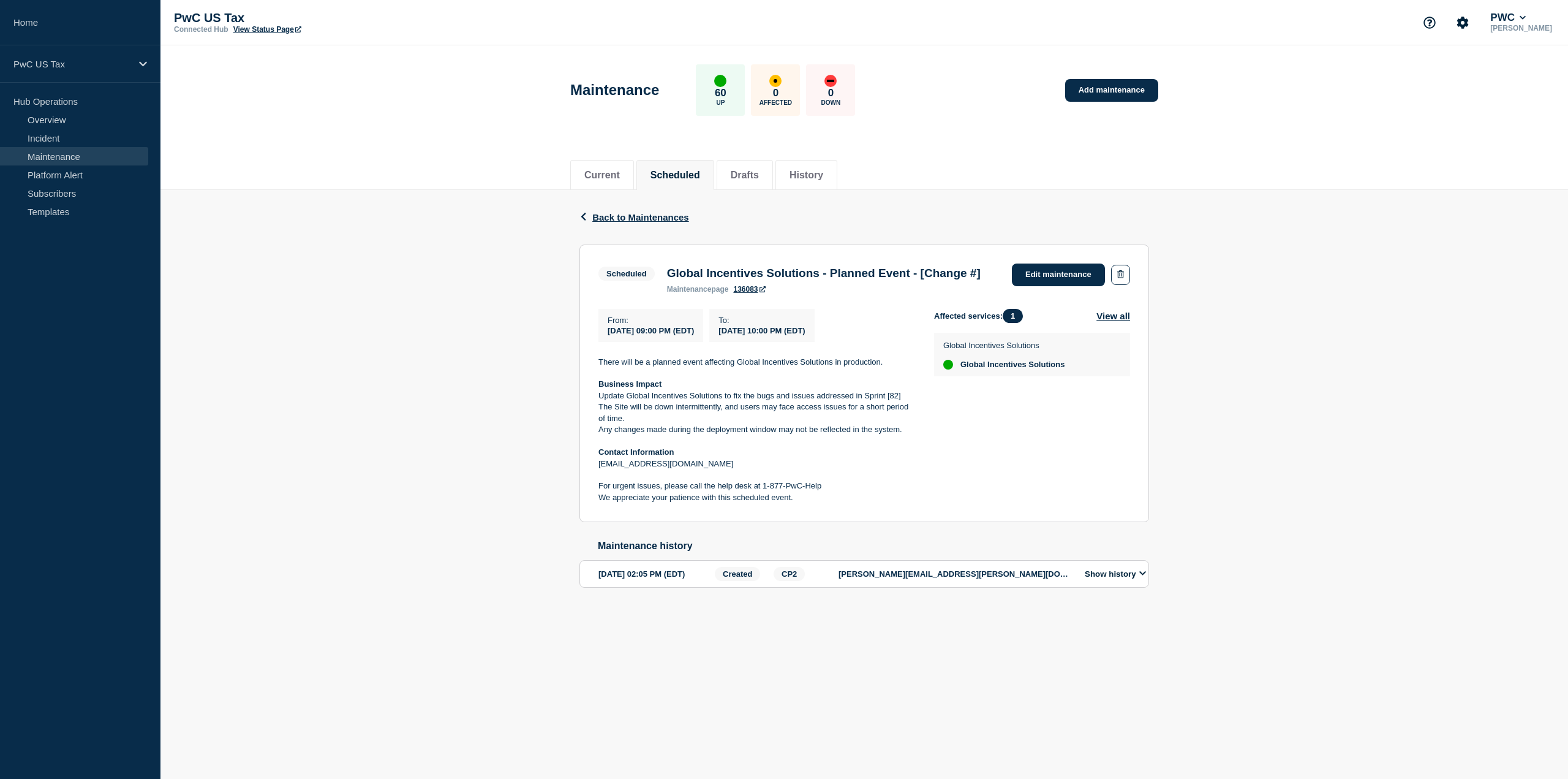
click at [1145, 577] on icon at bounding box center [1143, 573] width 7 height 8
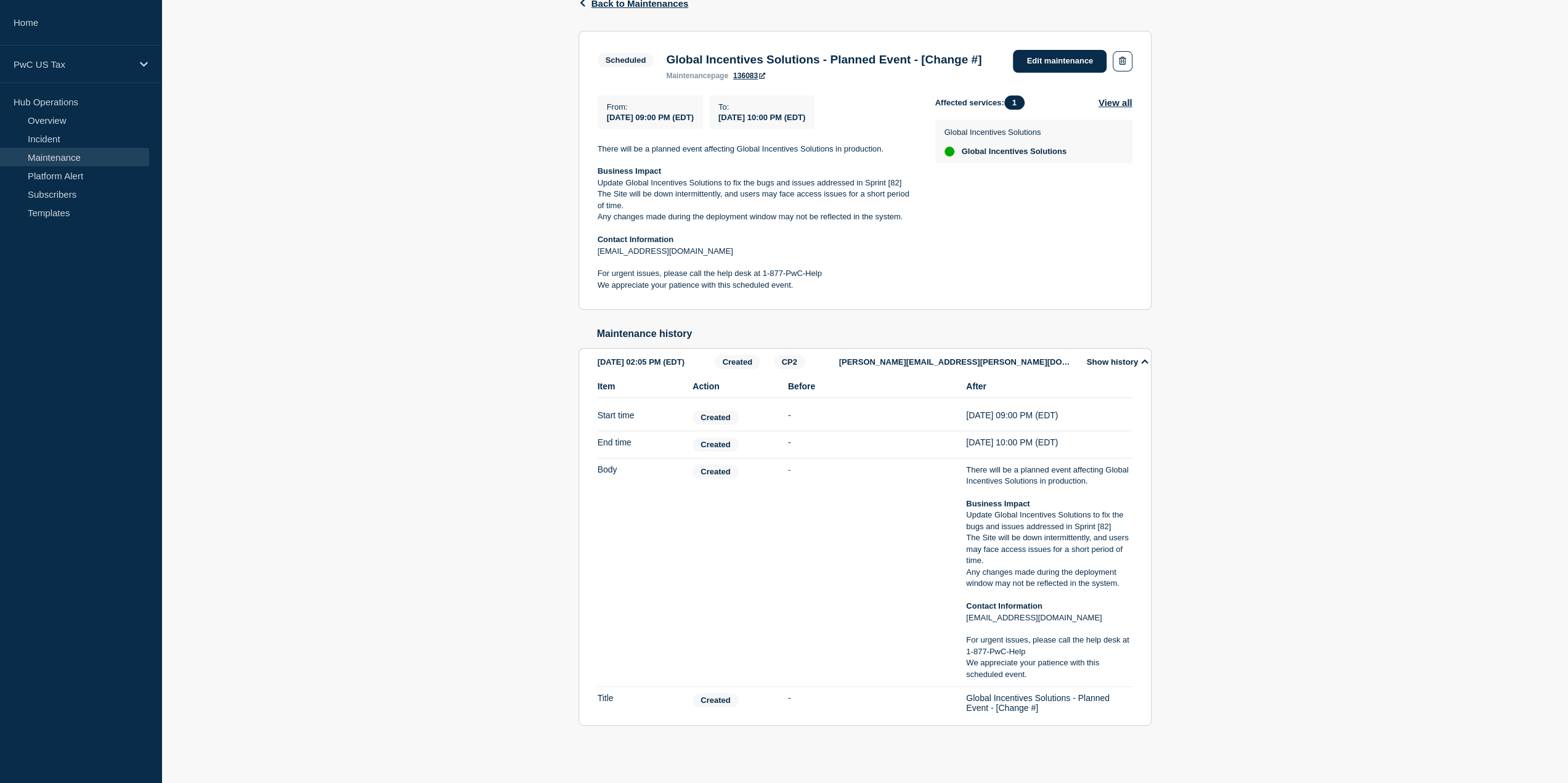
scroll to position [256, 0]
click at [1130, 95] on button "View all" at bounding box center [1116, 102] width 34 height 14
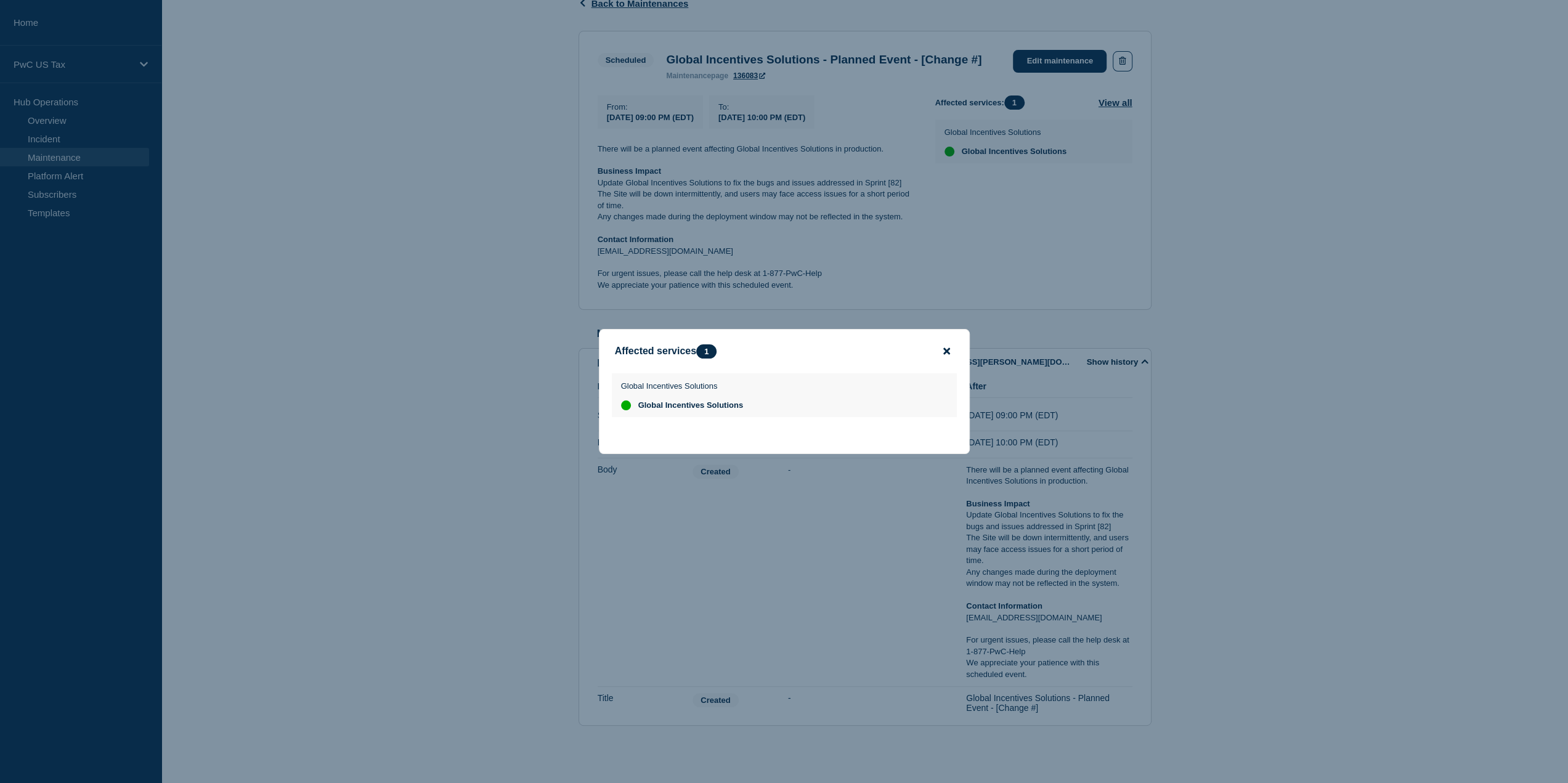
click at [946, 354] on icon "close button" at bounding box center [947, 351] width 7 height 10
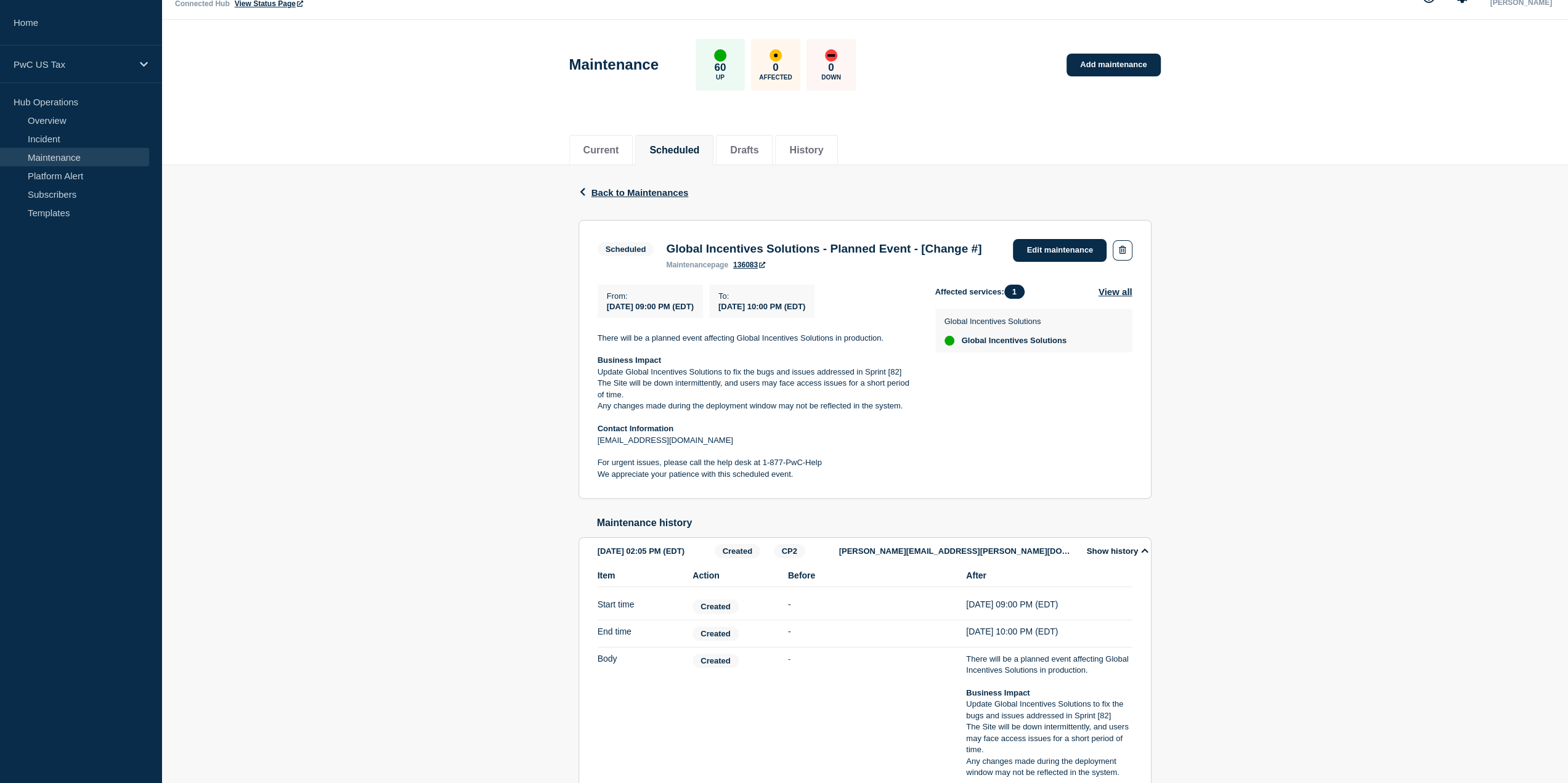
scroll to position [10, 0]
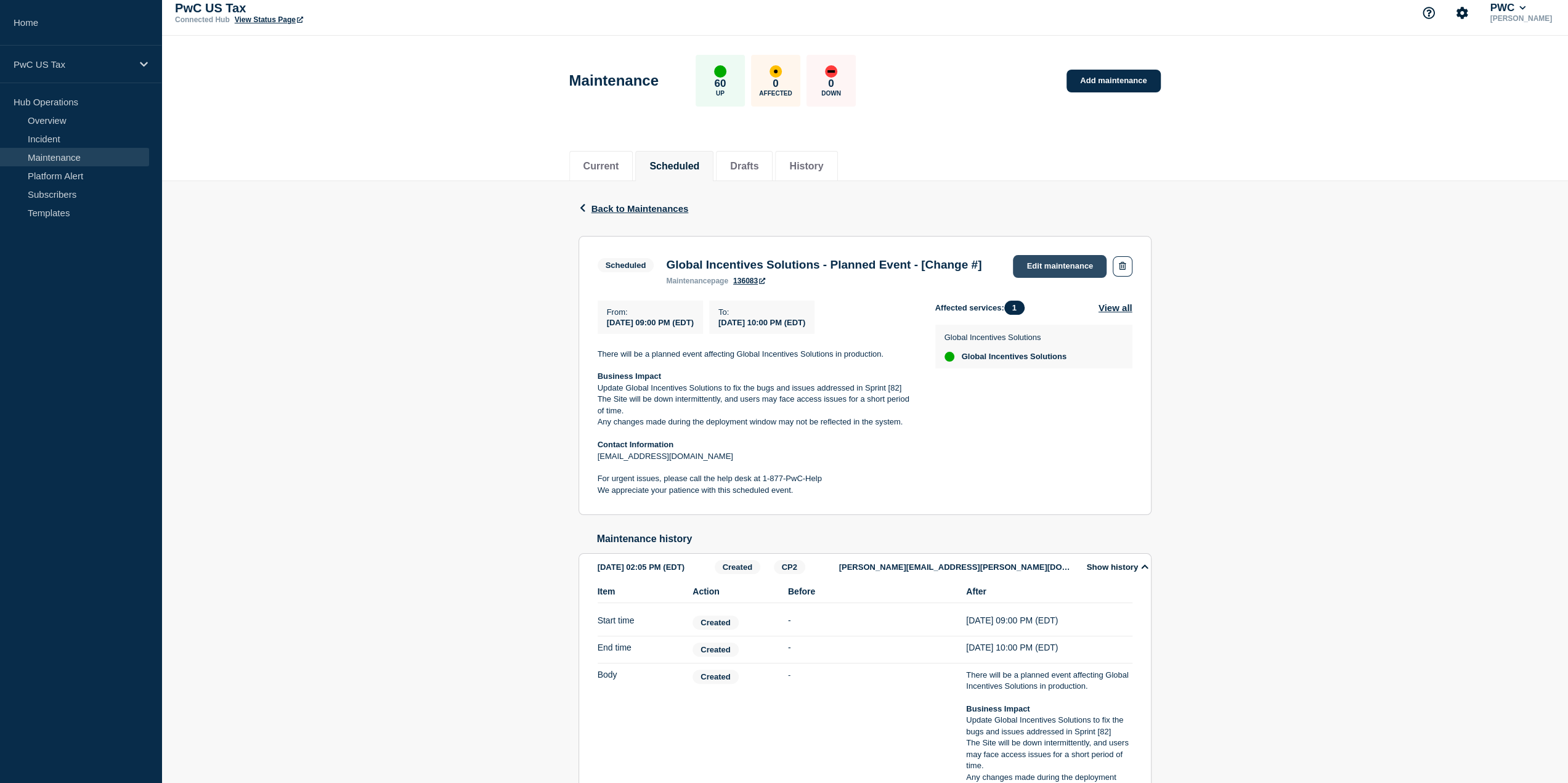
click at [1071, 267] on link "Edit maintenance" at bounding box center [1059, 267] width 94 height 23
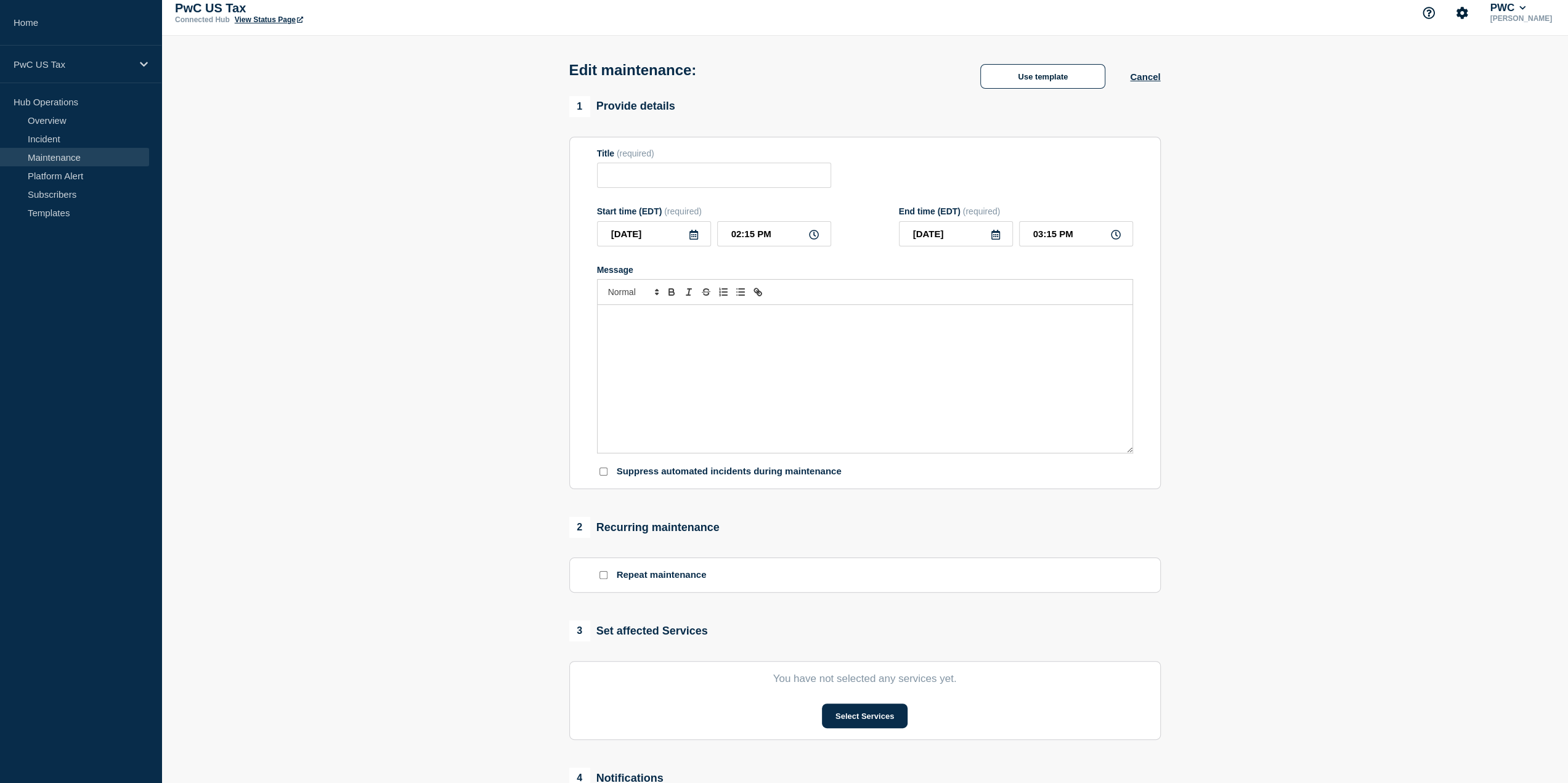
type input "Global Incentives Solutions - Planned Event - [Change #]"
type input "09:00 PM"
type input "10:00 PM"
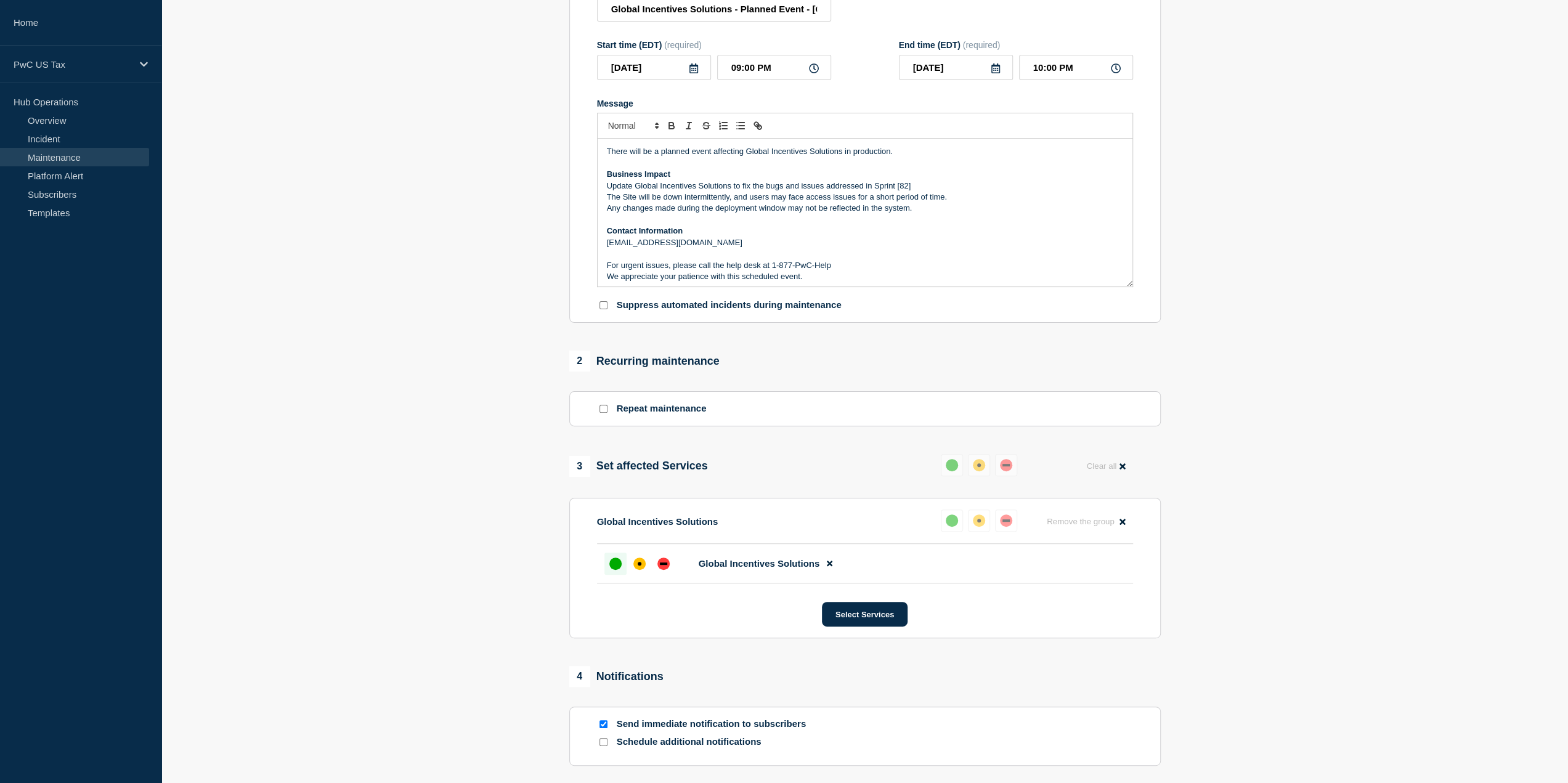
scroll to position [195, 0]
click at [642, 566] on div "affected" at bounding box center [639, 562] width 13 height 13
click at [669, 566] on div at bounding box center [663, 562] width 22 height 22
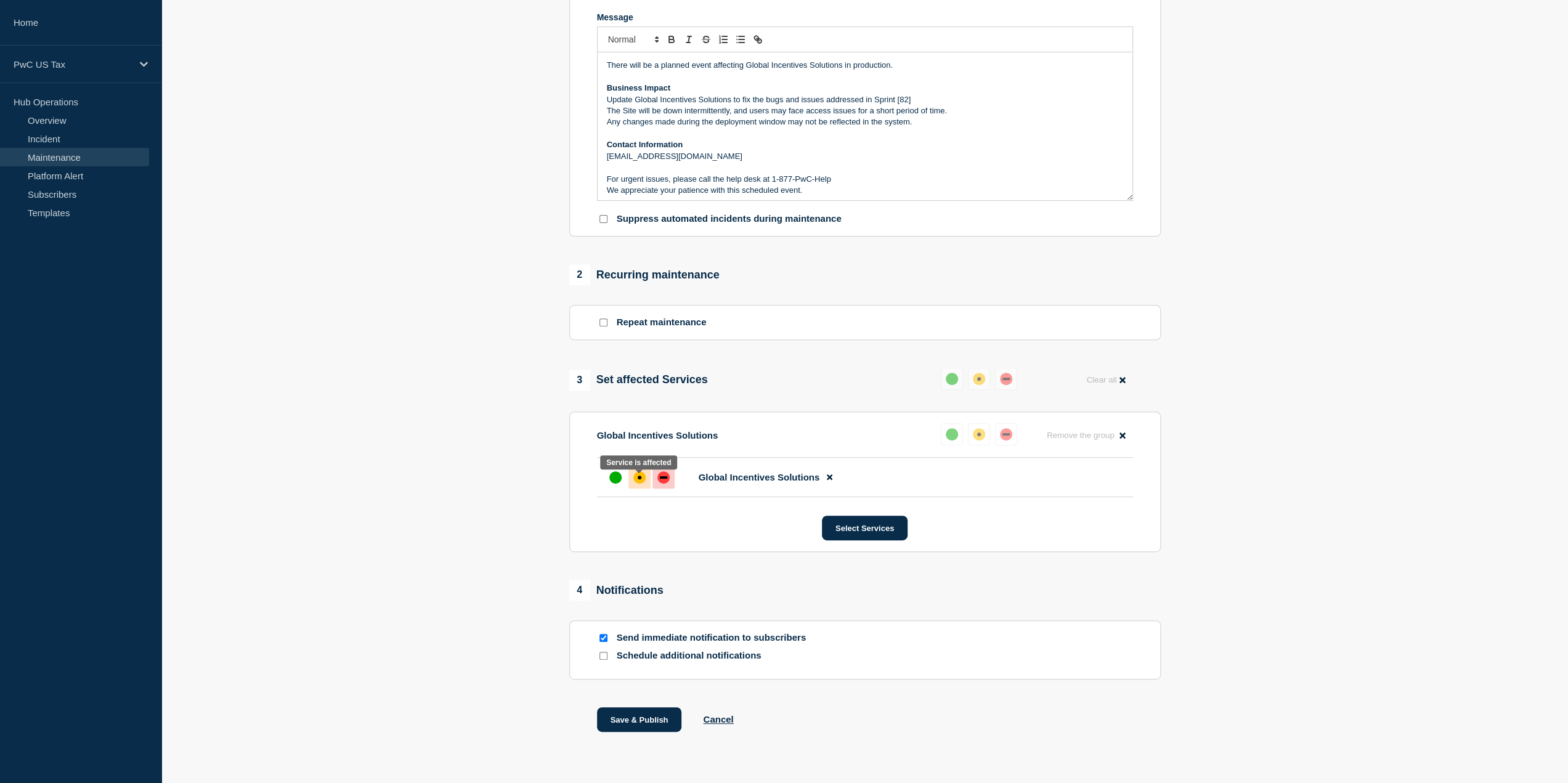
scroll to position [253, 0]
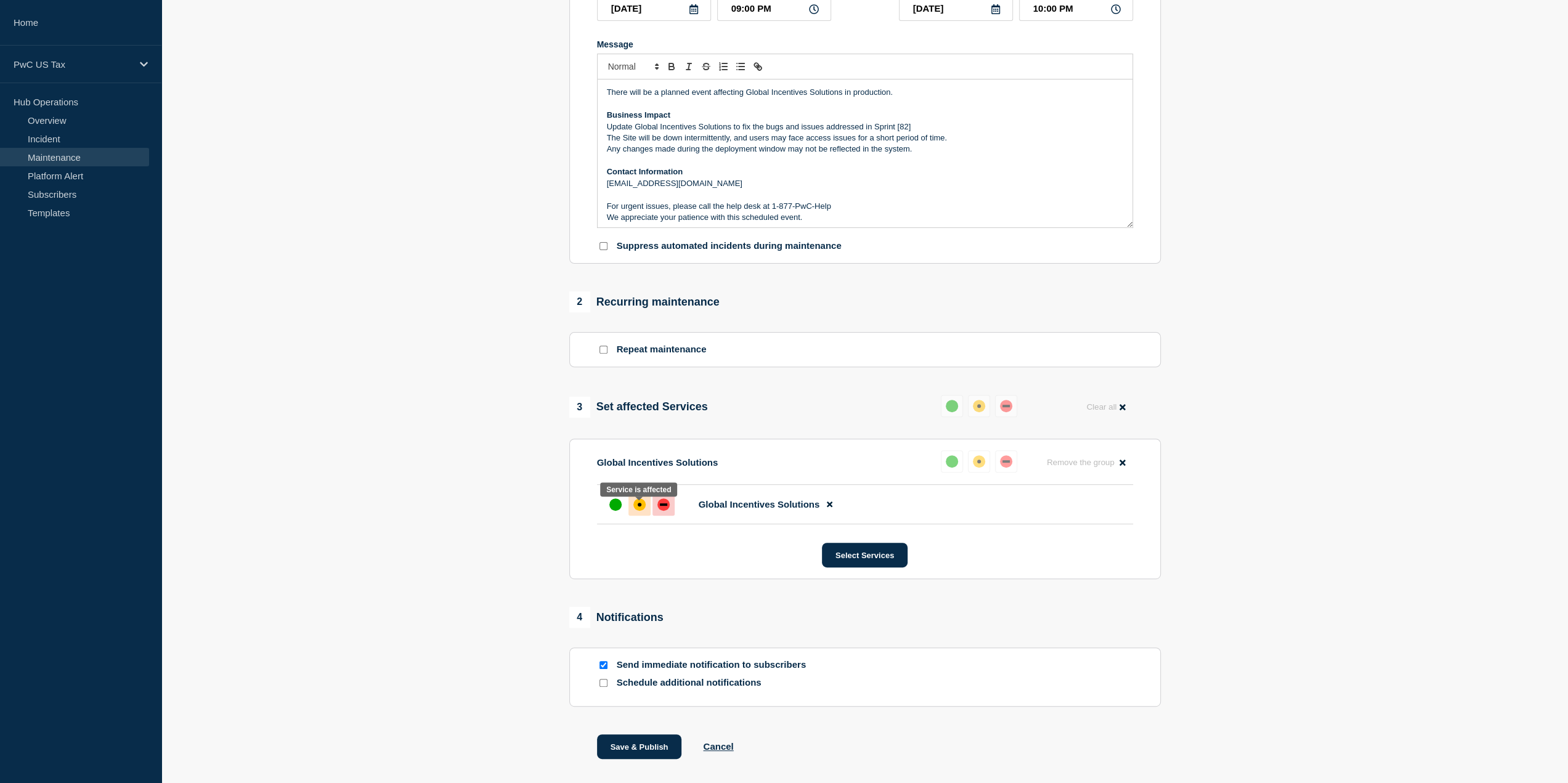
click at [638, 511] on div "affected" at bounding box center [639, 505] width 13 height 13
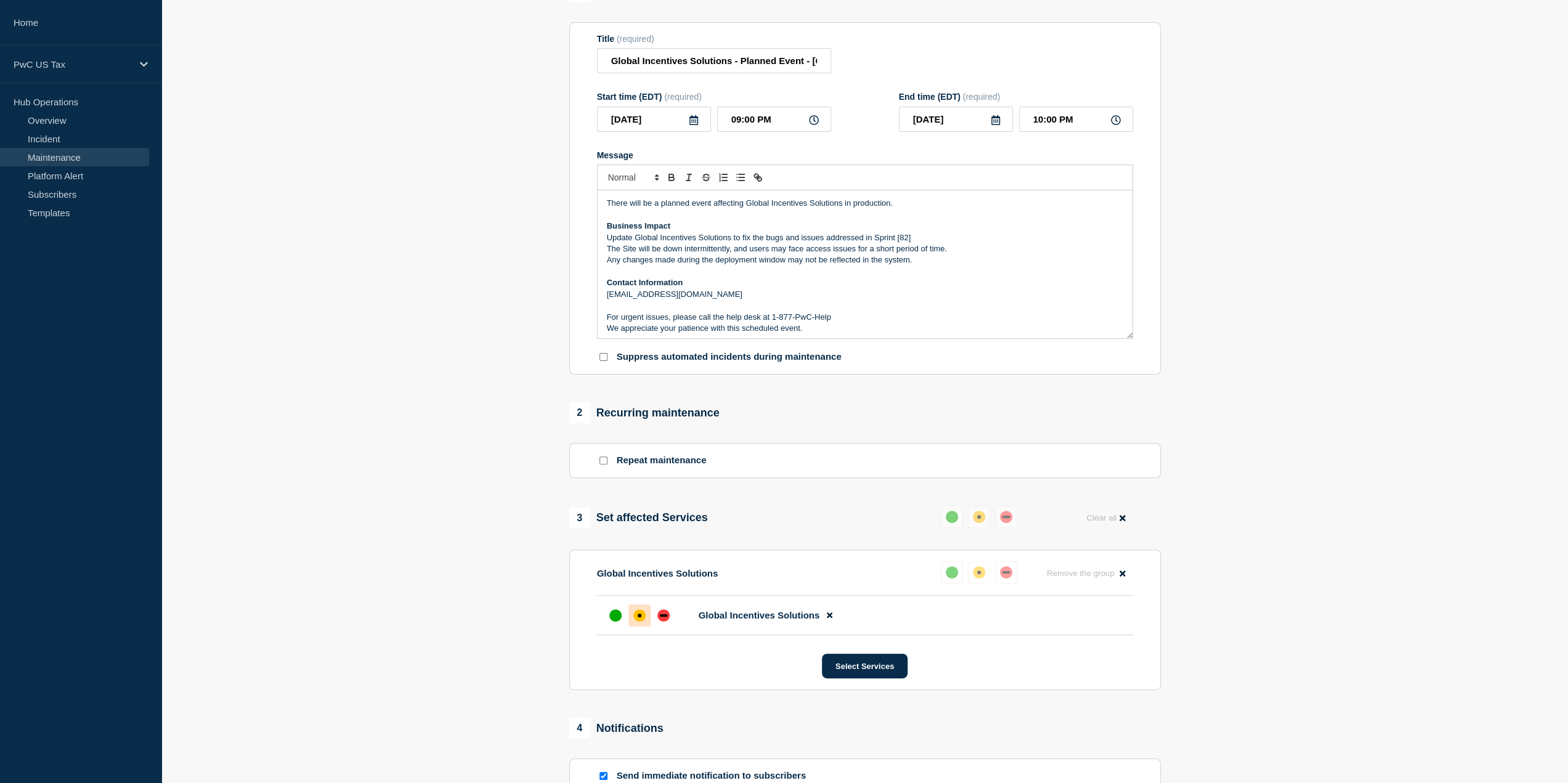
scroll to position [129, 0]
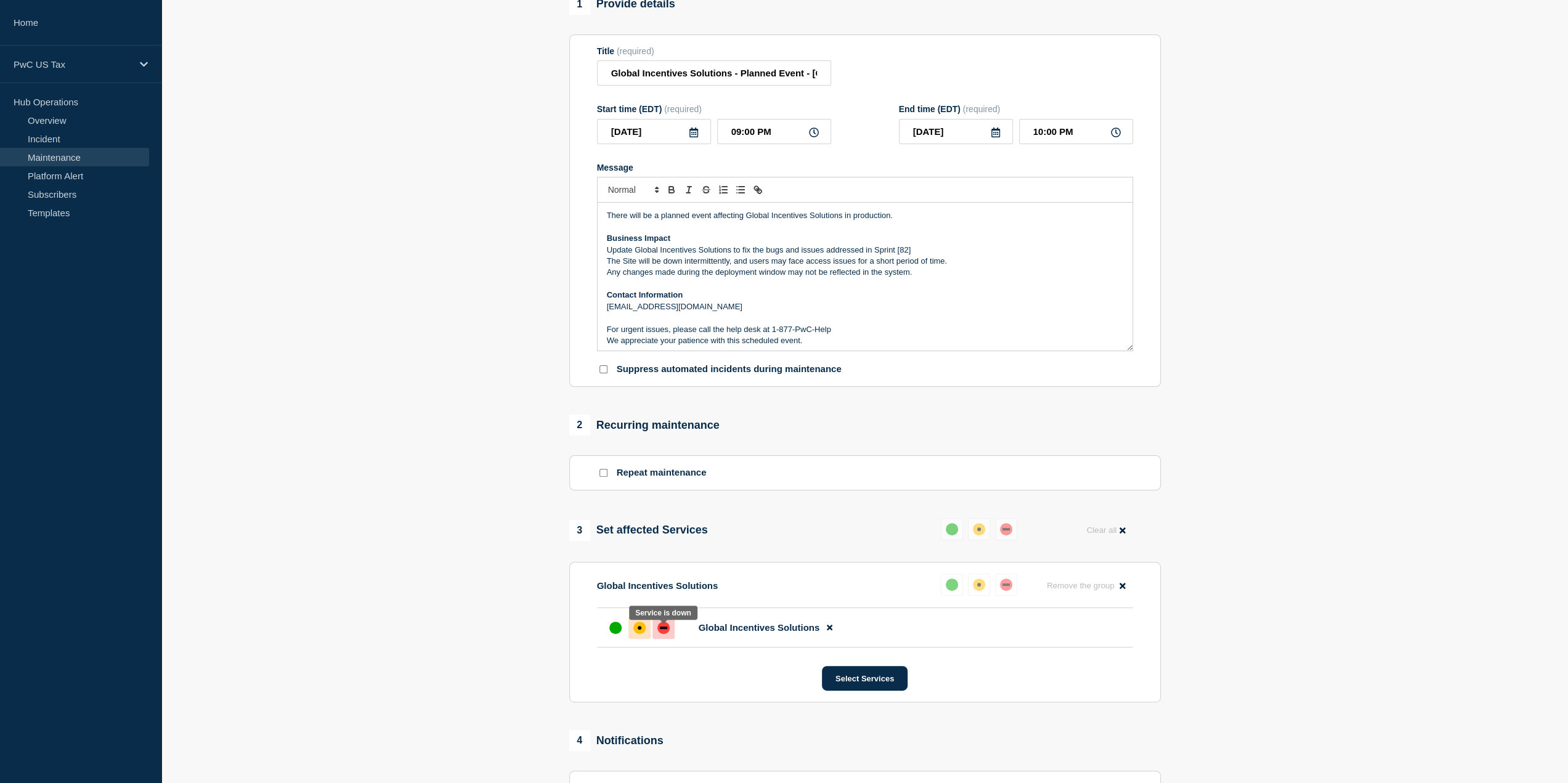
click at [657, 631] on div "down" at bounding box center [663, 627] width 13 height 13
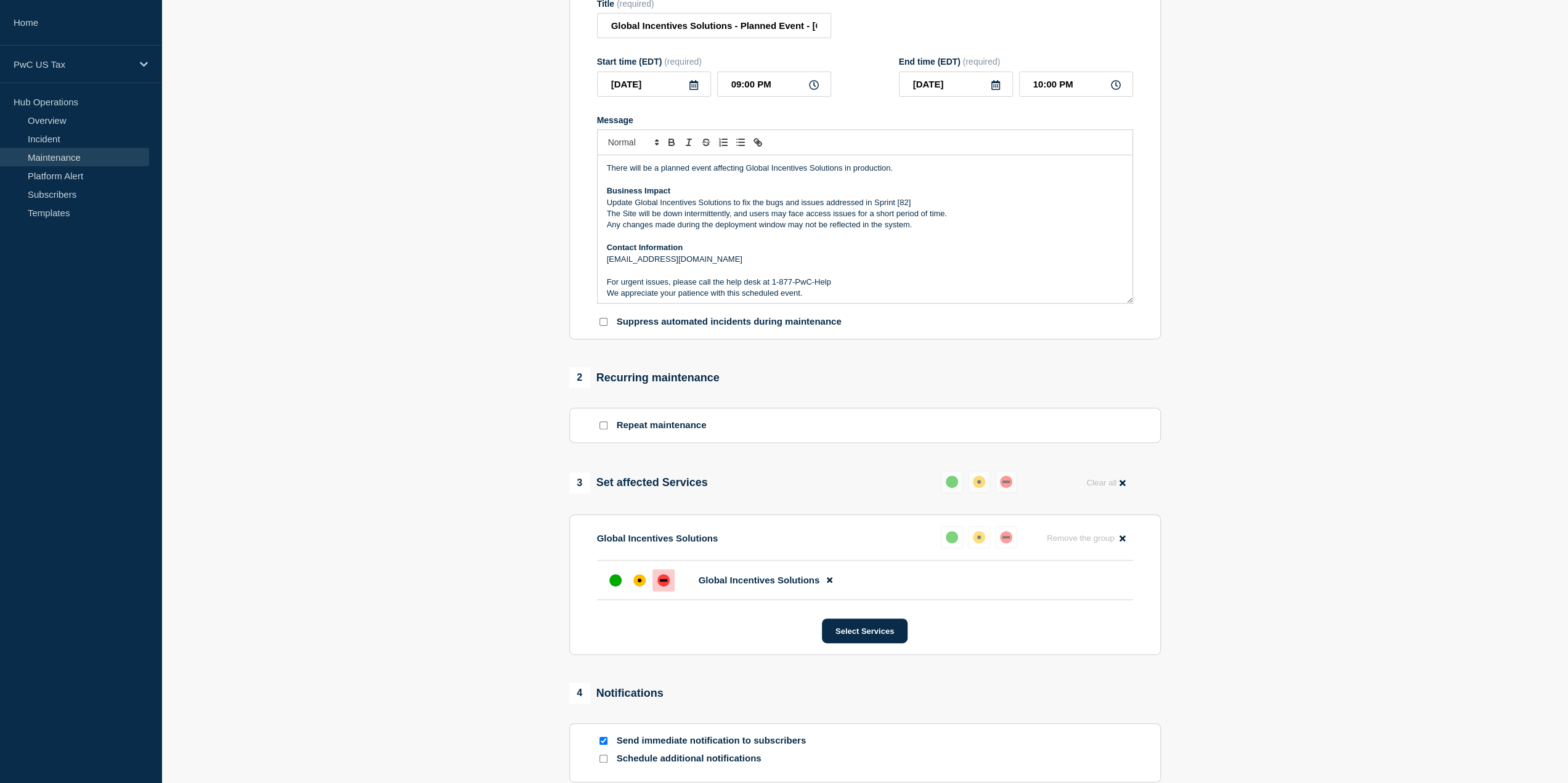
scroll to position [314, 0]
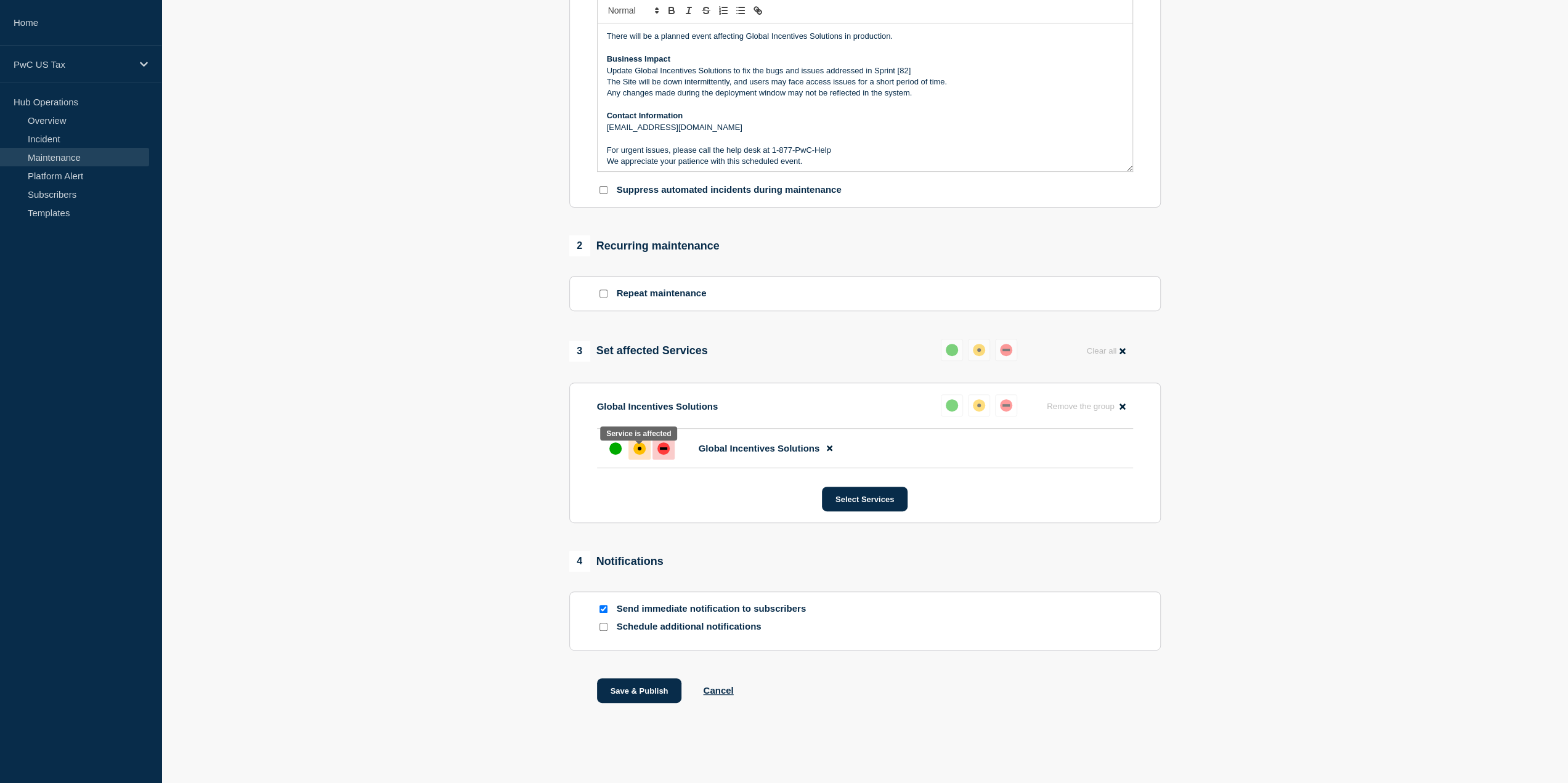
click at [648, 448] on div at bounding box center [639, 448] width 22 height 22
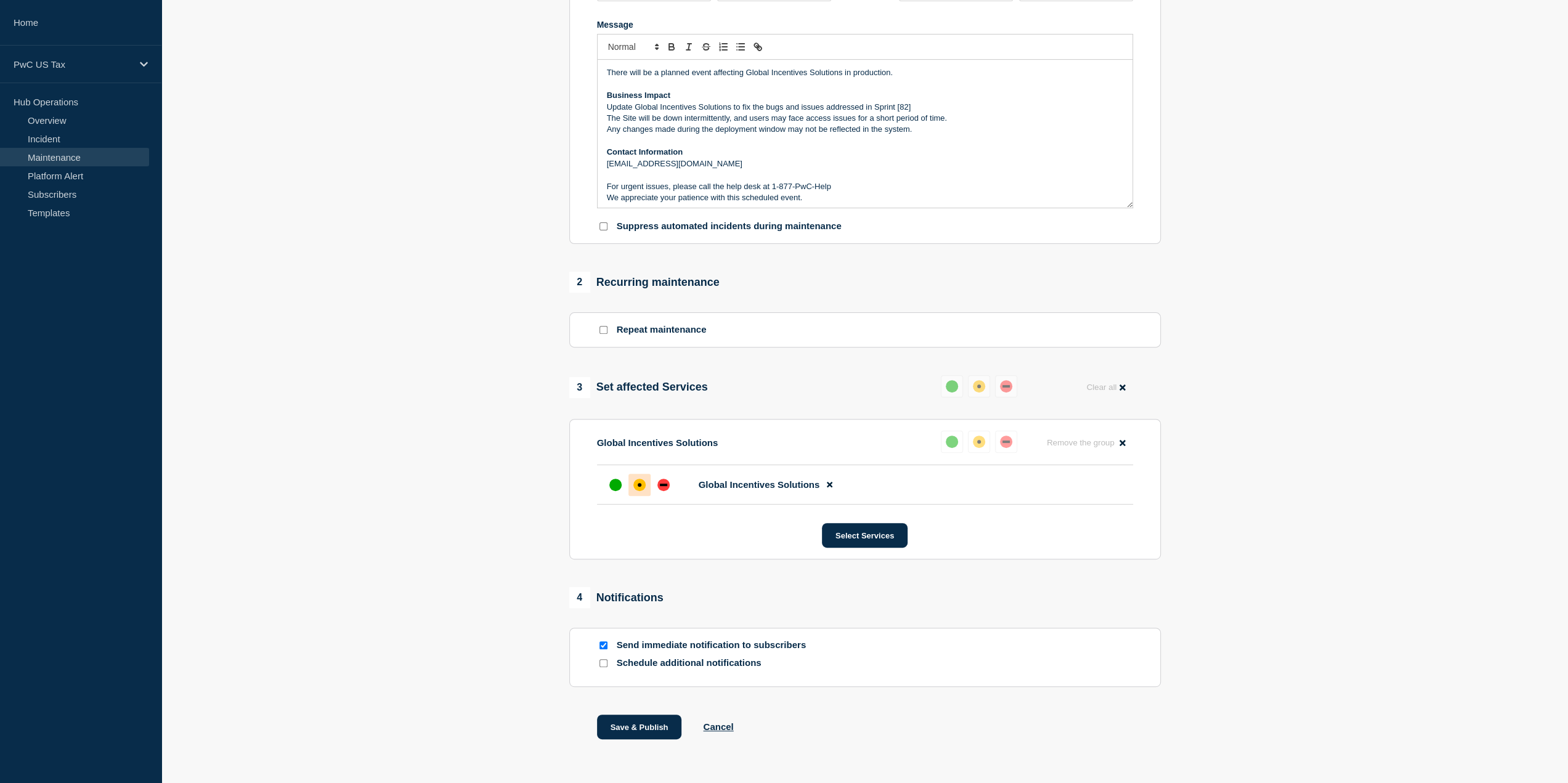
scroll to position [253, 0]
